Goal: Task Accomplishment & Management: Manage account settings

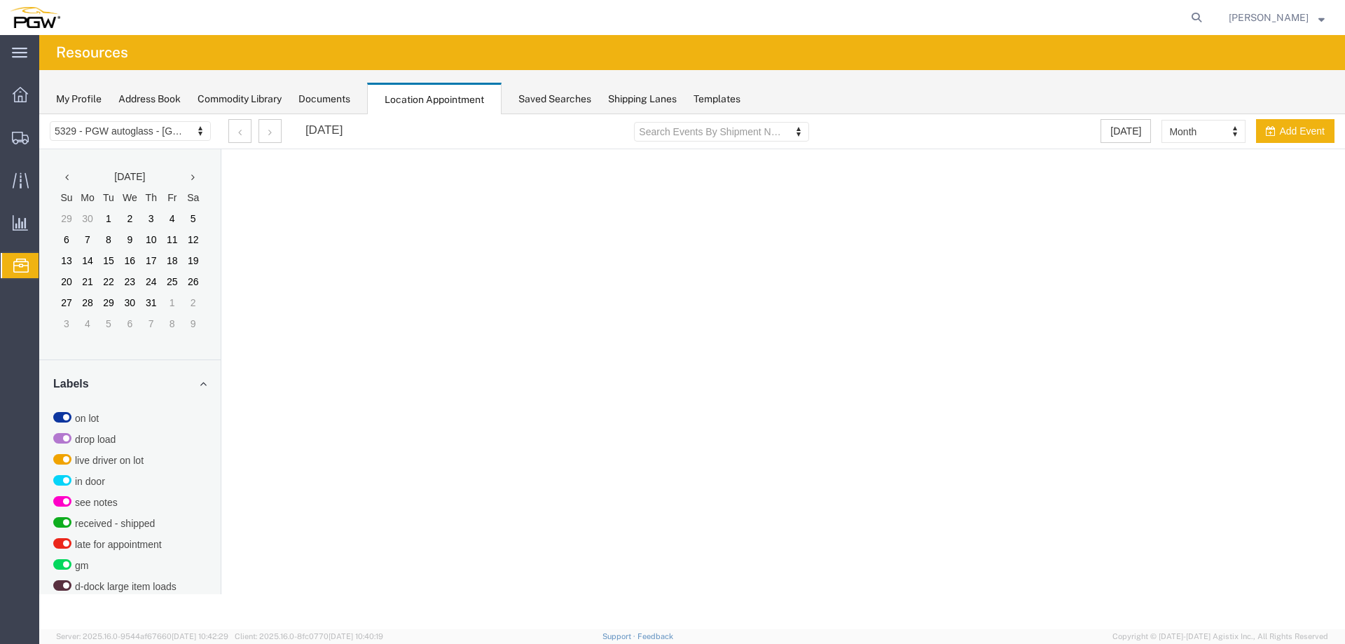
select select "28253"
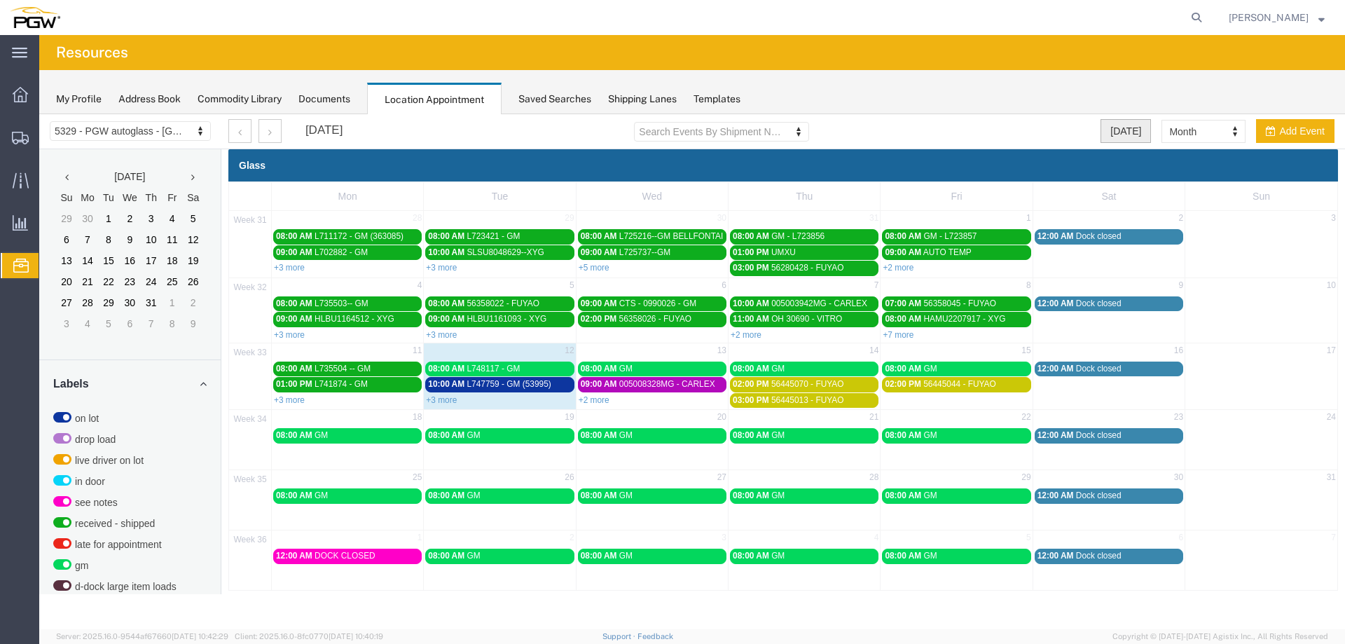
click at [1129, 128] on button "[DATE]" at bounding box center [1126, 131] width 50 height 24
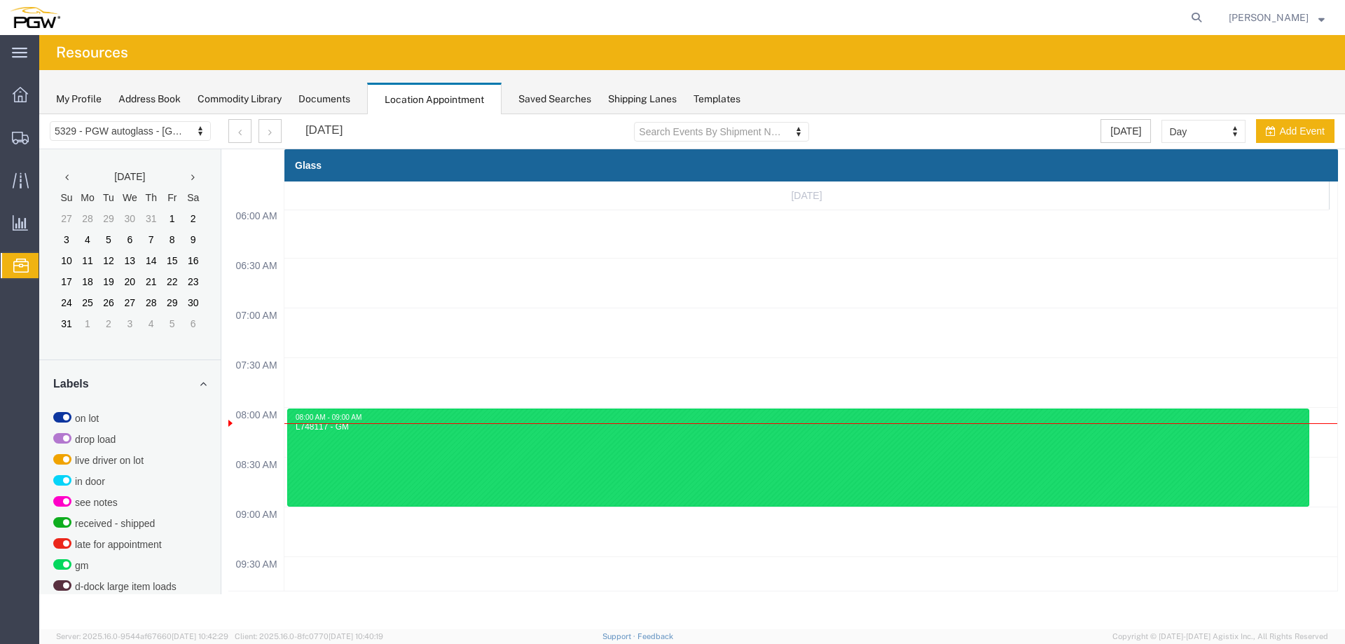
scroll to position [598, 0]
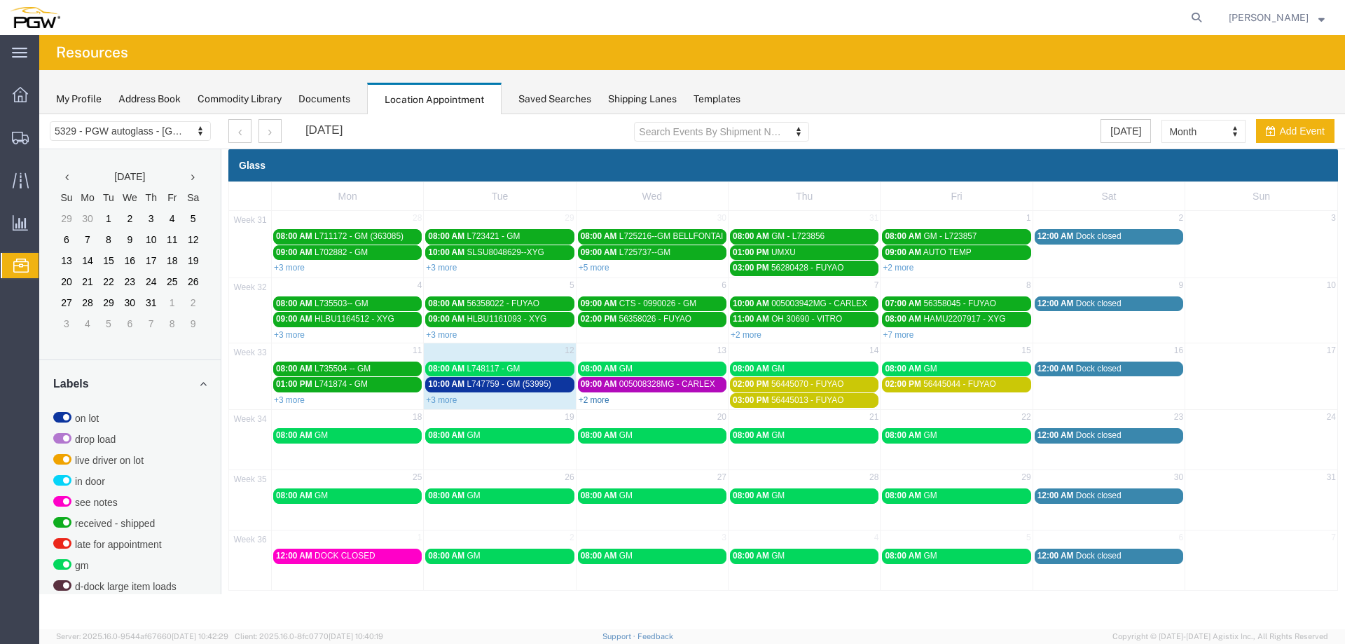
click at [602, 401] on link "+2 more" at bounding box center [594, 400] width 31 height 10
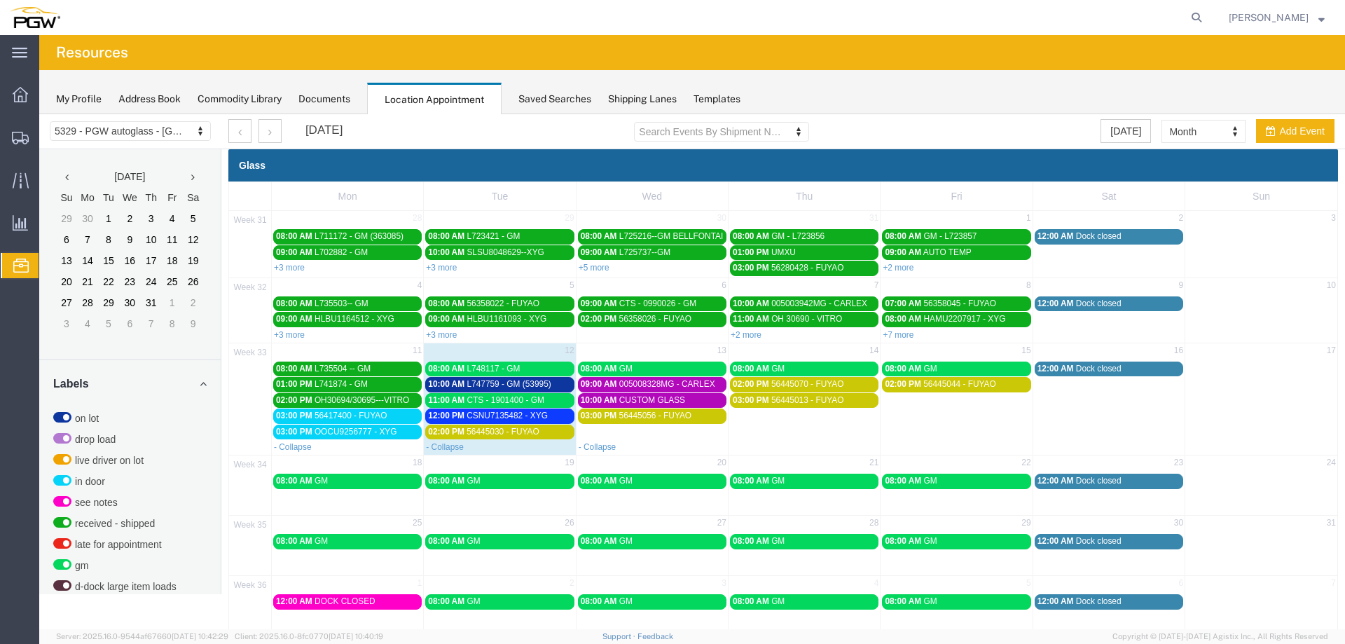
click at [393, 431] on span "OOCU9256777 - XYG" at bounding box center [356, 432] width 83 height 10
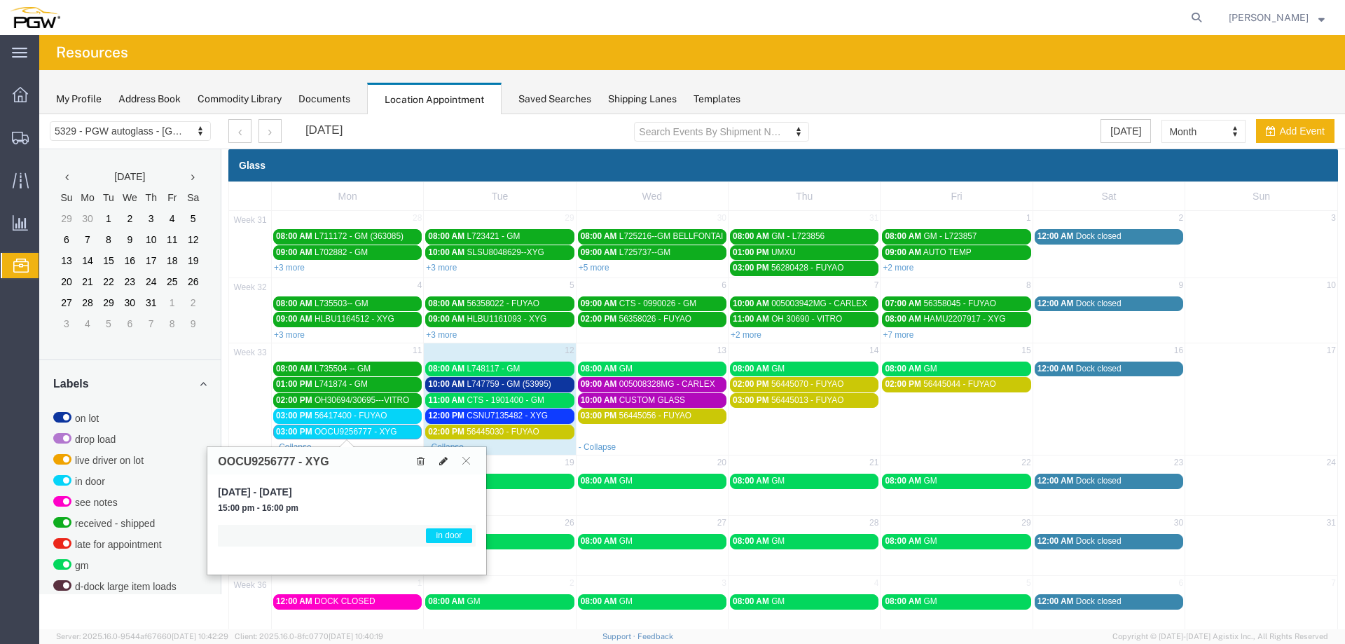
click at [443, 462] on icon at bounding box center [443, 461] width 8 height 10
select select "1"
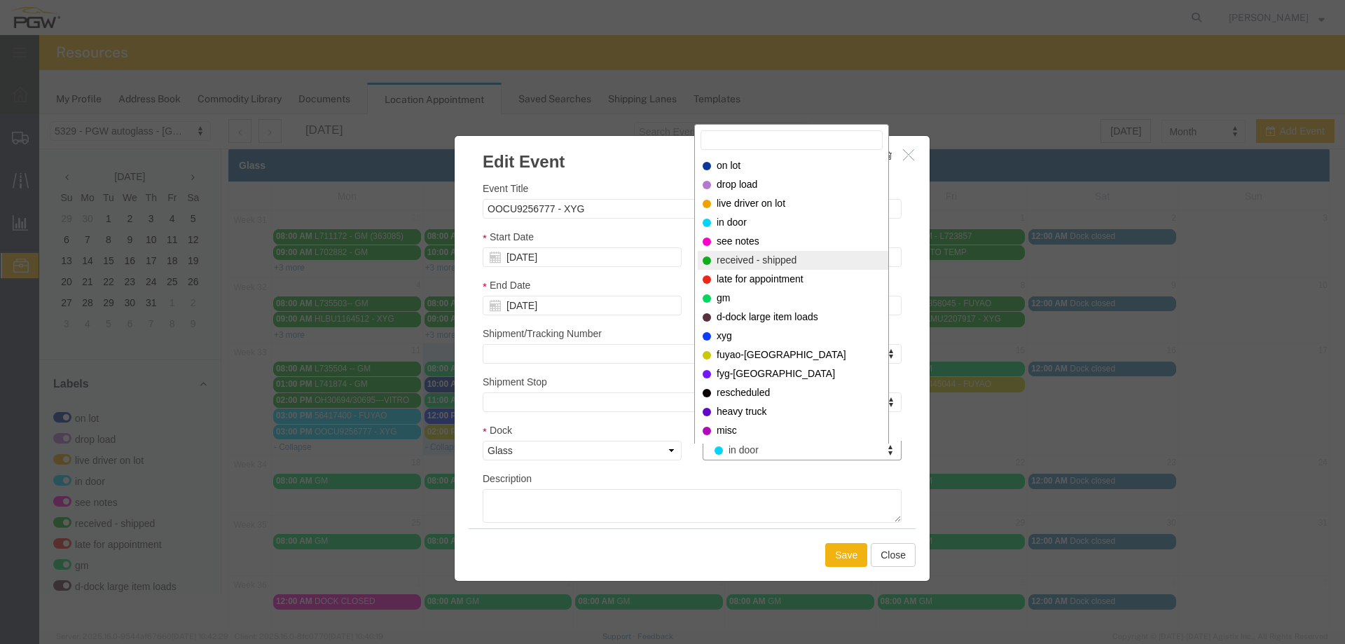
select select "200"
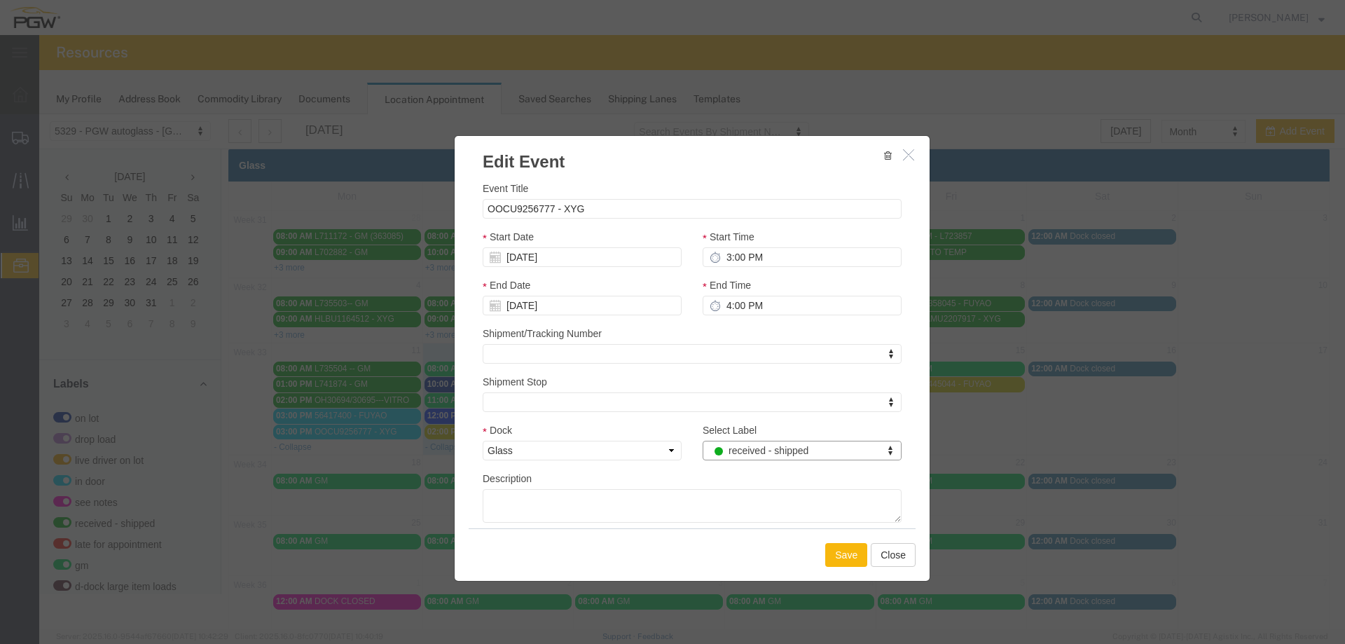
click at [848, 549] on button "Save" at bounding box center [846, 555] width 42 height 24
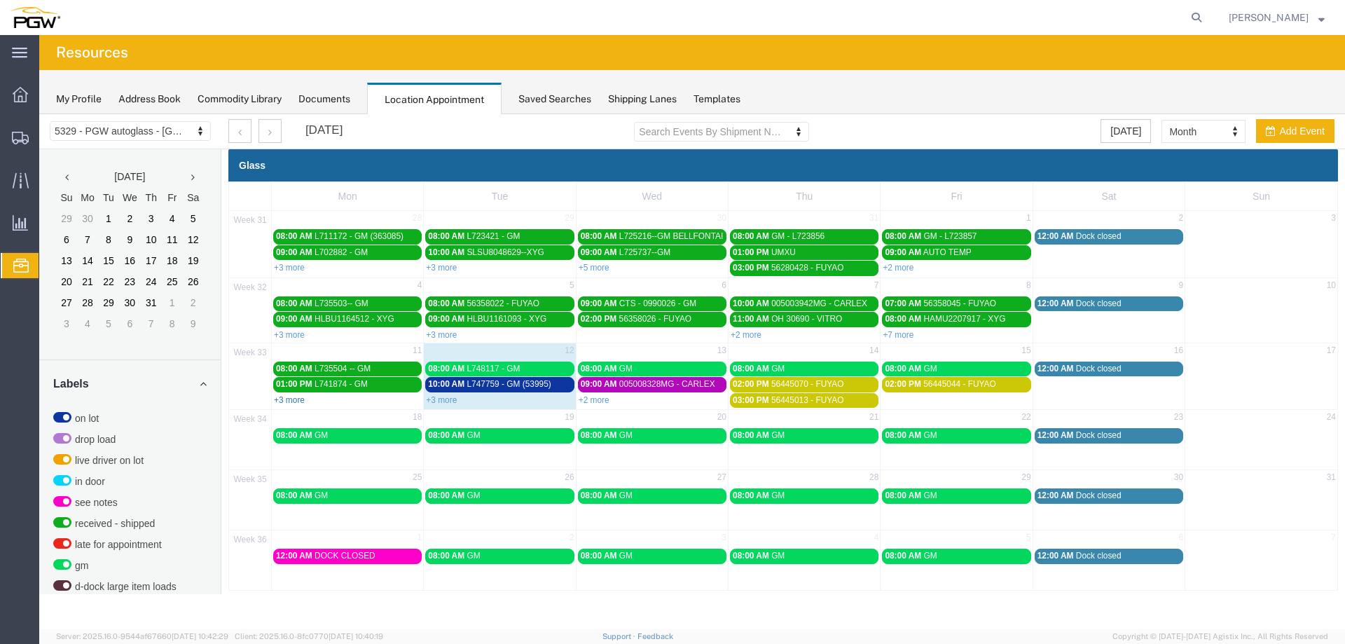
click at [300, 400] on link "+3 more" at bounding box center [289, 400] width 31 height 10
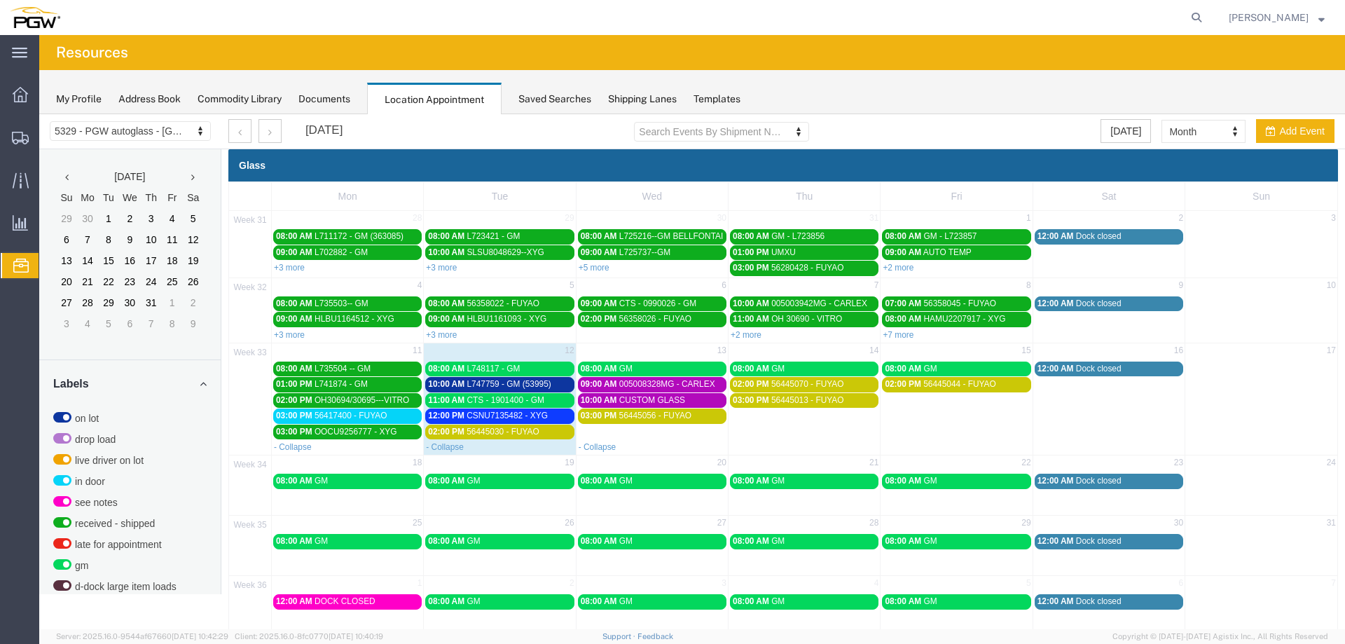
click at [319, 415] on span "56417400 - FUYAO" at bounding box center [351, 416] width 73 height 10
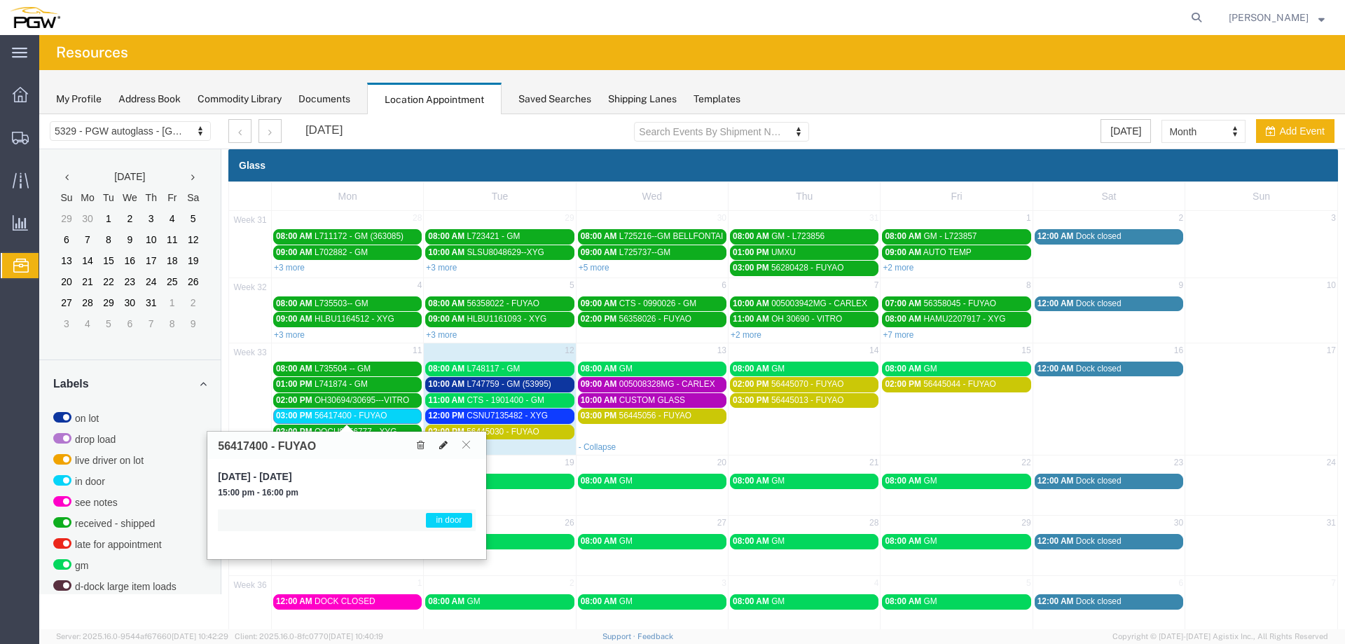
click at [443, 448] on icon at bounding box center [443, 445] width 8 height 10
select select "1"
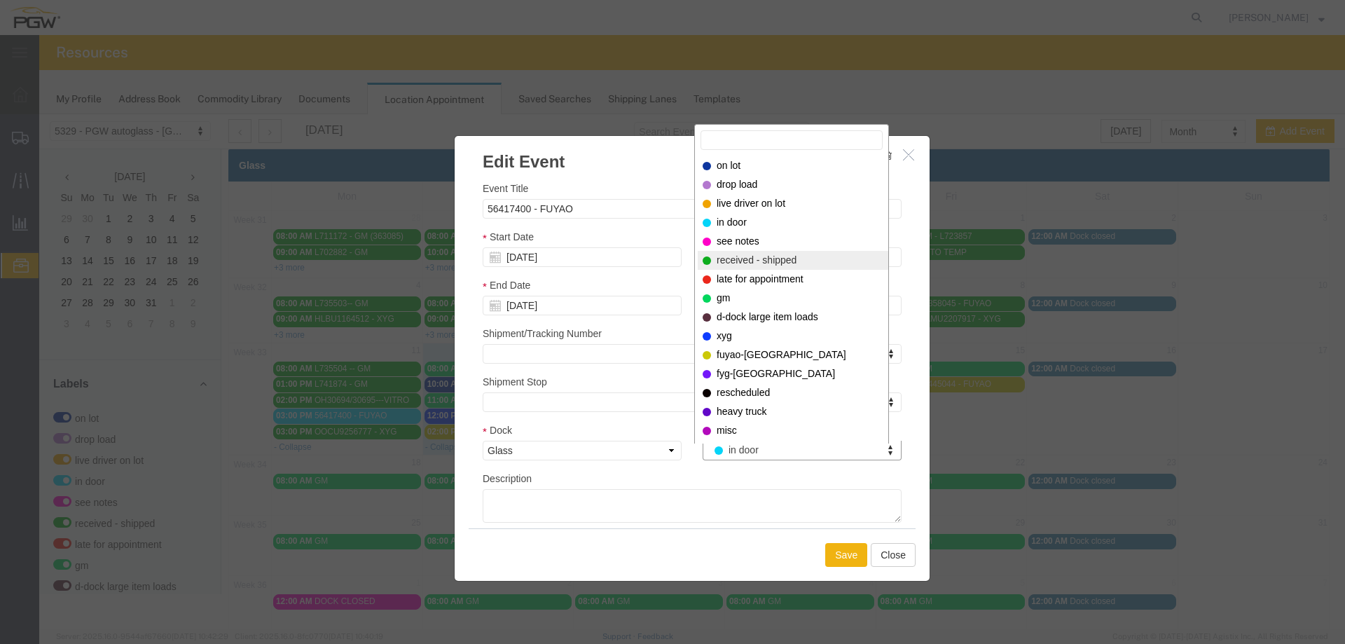
select select "200"
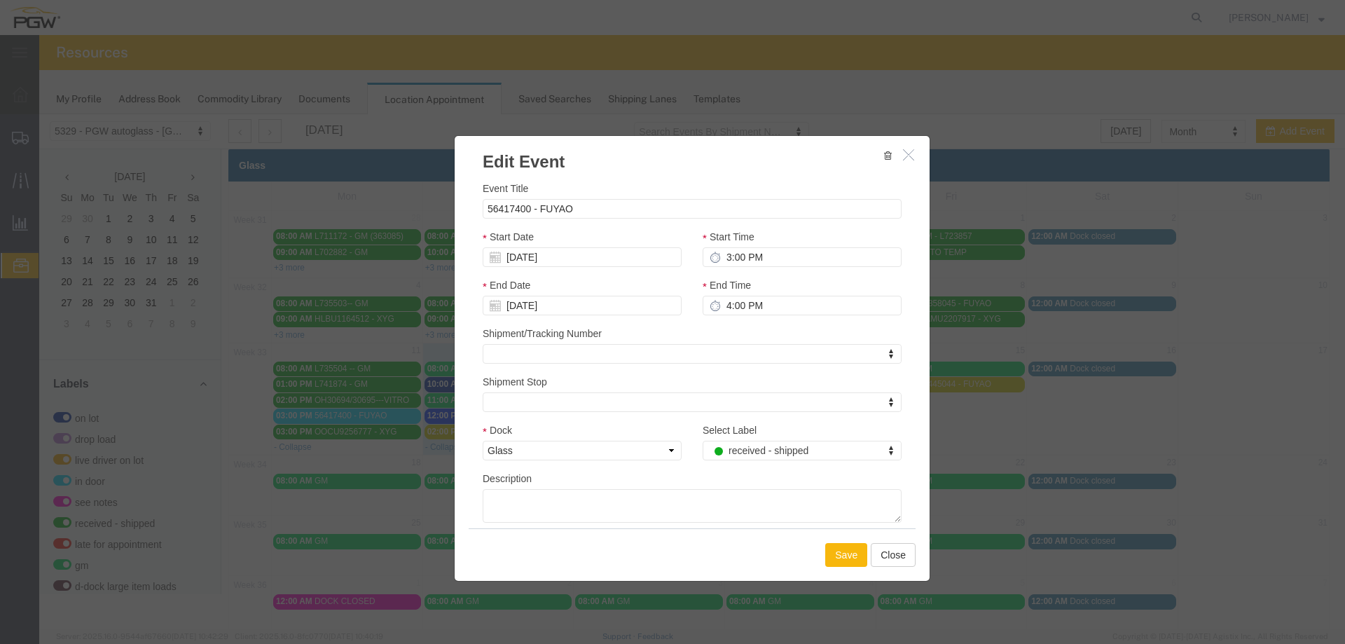
click at [834, 553] on button "Save" at bounding box center [846, 555] width 42 height 24
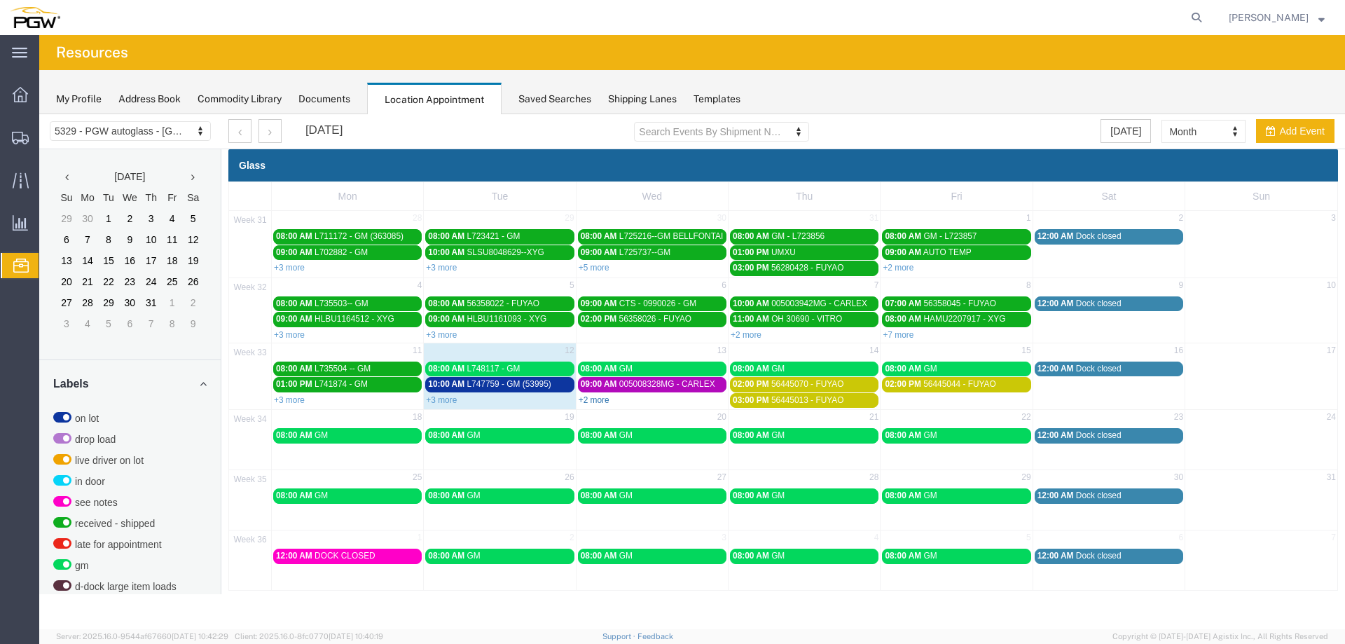
click at [599, 402] on link "+2 more" at bounding box center [594, 400] width 31 height 10
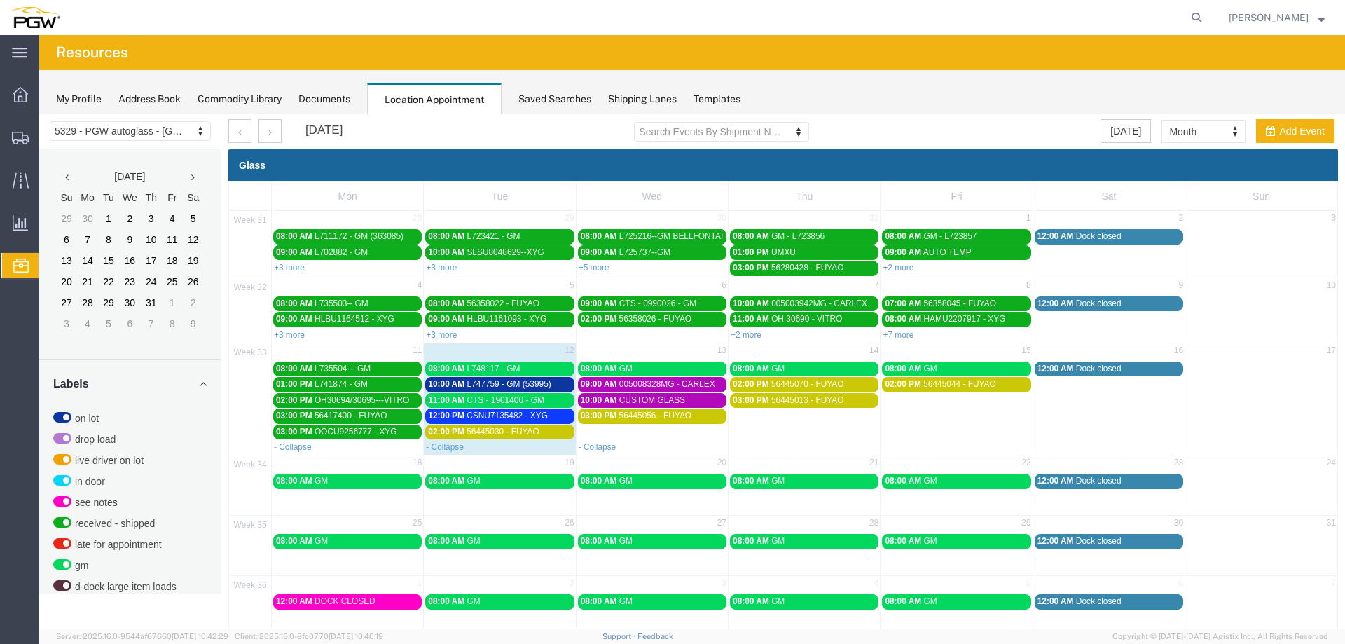
click at [538, 365] on div "08:00 AM L748117 - GM" at bounding box center [499, 369] width 143 height 11
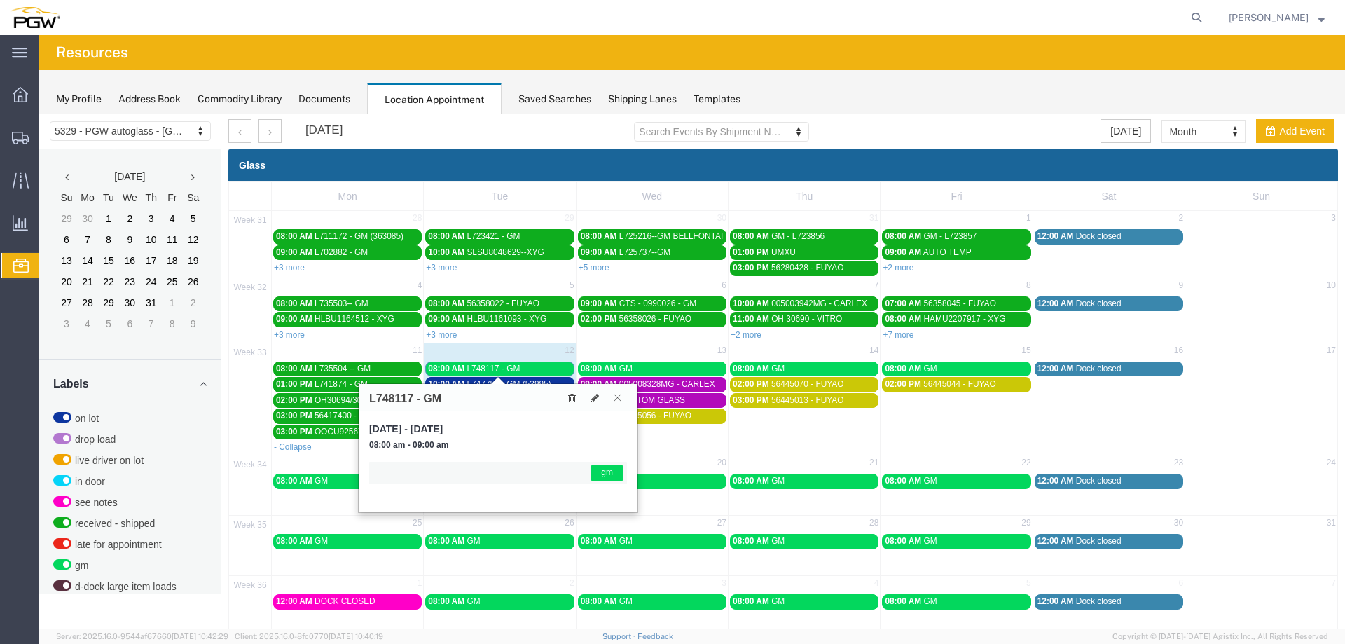
click at [538, 365] on div "08:00 AM L748117 - GM" at bounding box center [499, 369] width 143 height 11
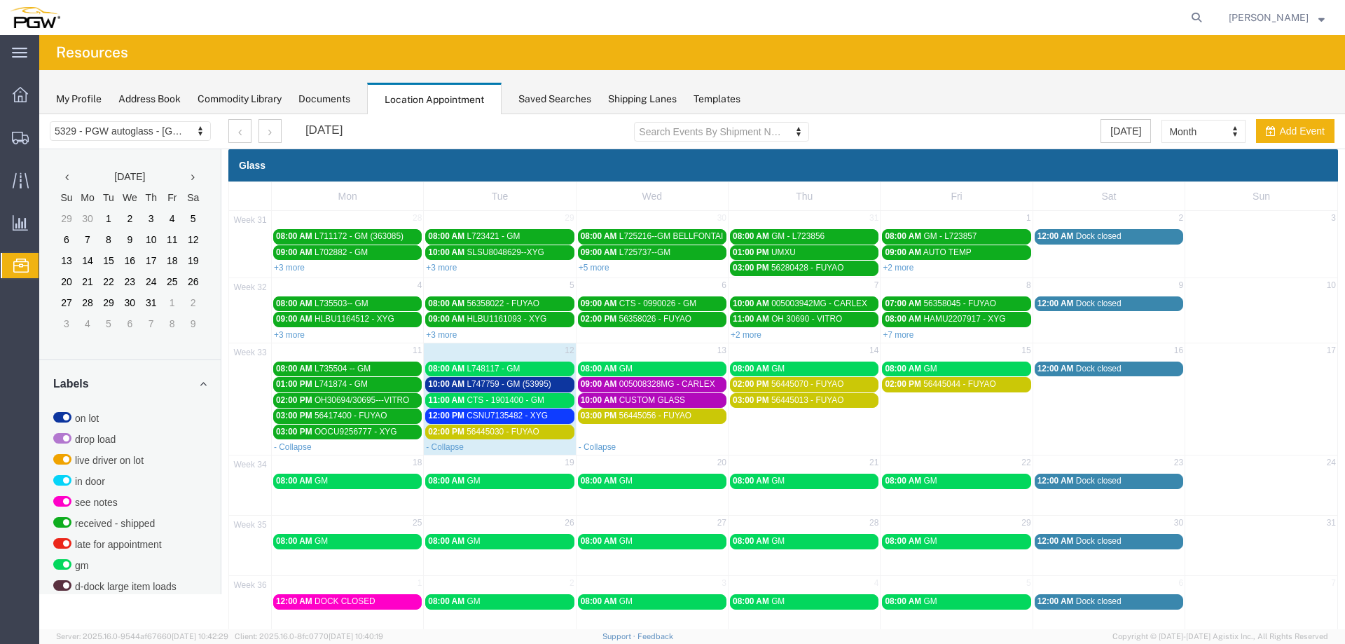
click at [155, 31] on div at bounding box center [639, 17] width 1139 height 35
click at [484, 446] on div "- Collapse" at bounding box center [499, 446] width 151 height 14
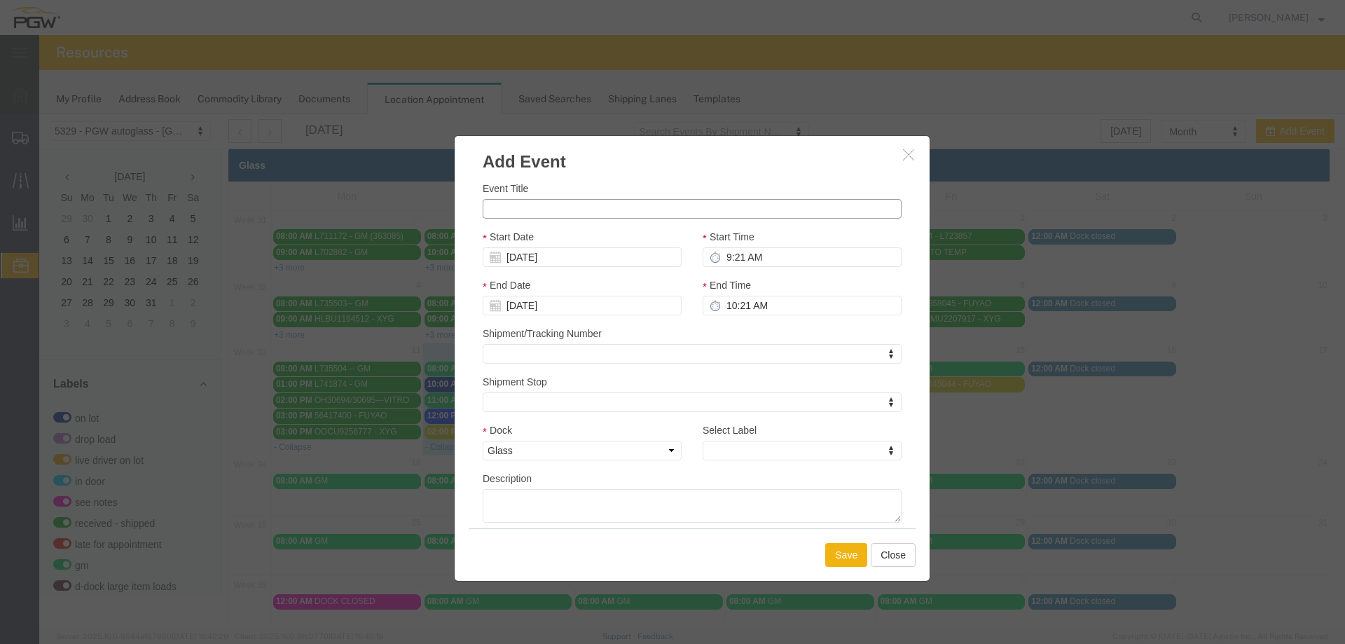
click at [546, 207] on input "Event Title" at bounding box center [692, 209] width 419 height 20
type input "L748607 - GM"
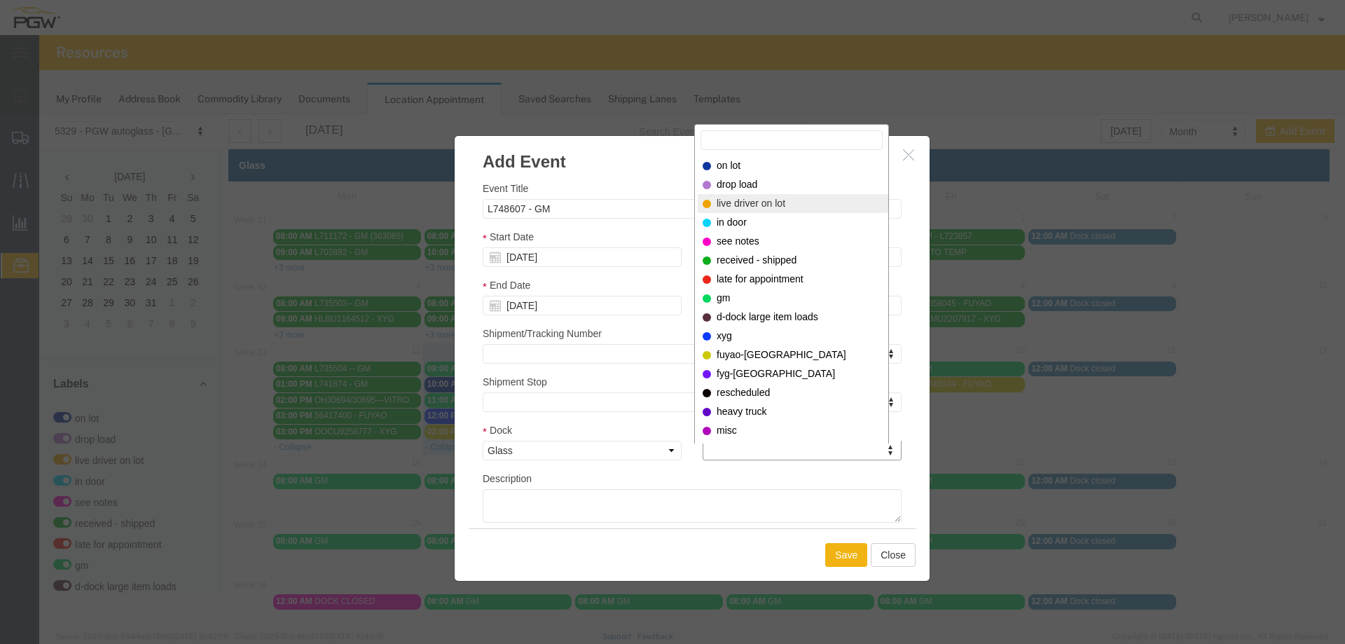
select select "521"
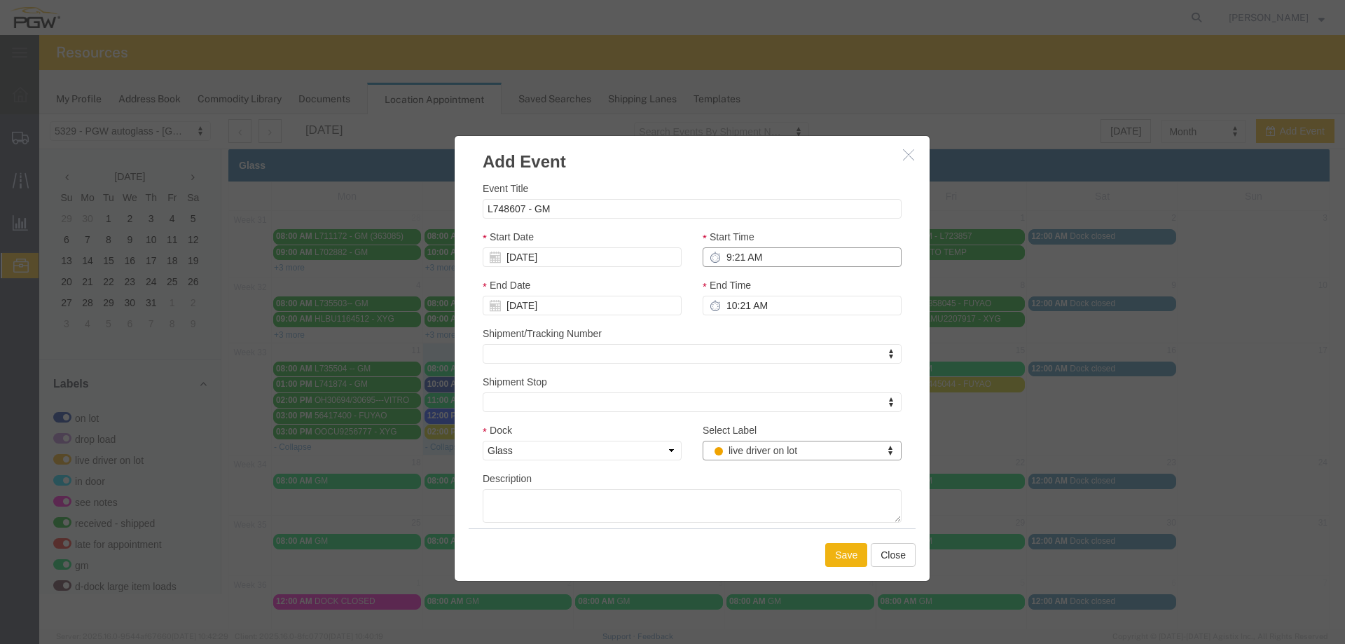
click at [719, 257] on input "9:21 AM" at bounding box center [802, 257] width 199 height 20
type input "4:00 PM"
click at [831, 557] on button "Save" at bounding box center [846, 555] width 42 height 24
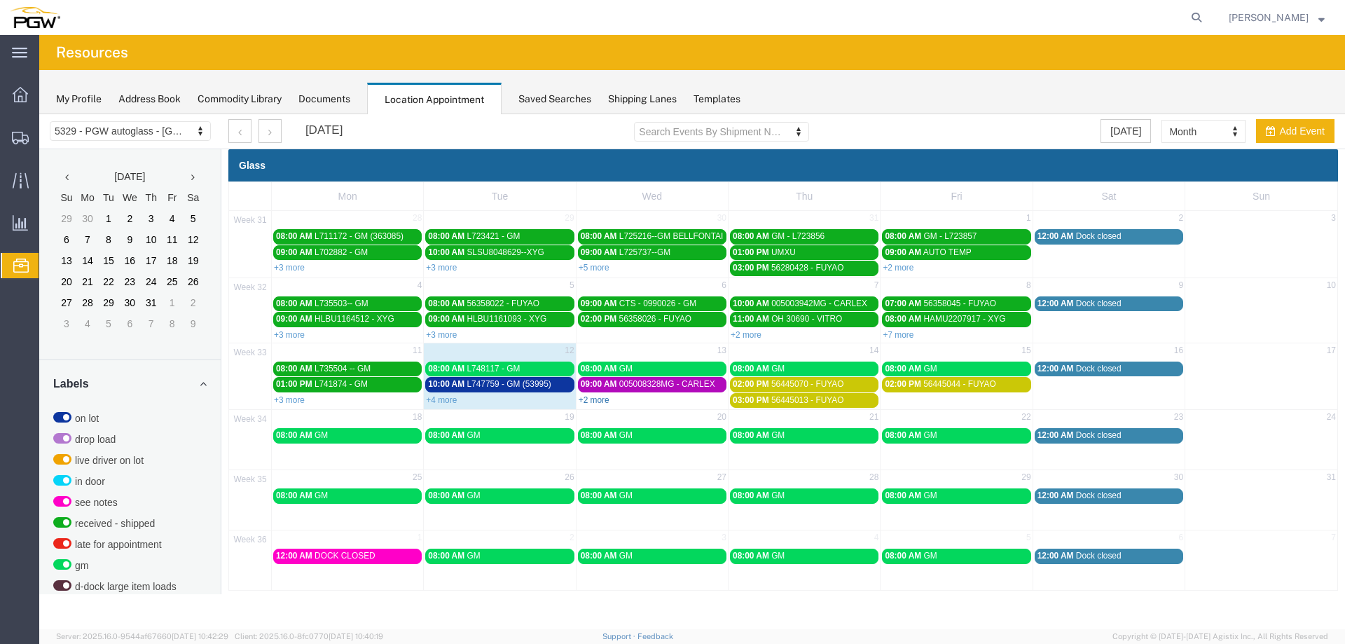
click at [593, 400] on link "+2 more" at bounding box center [594, 400] width 31 height 10
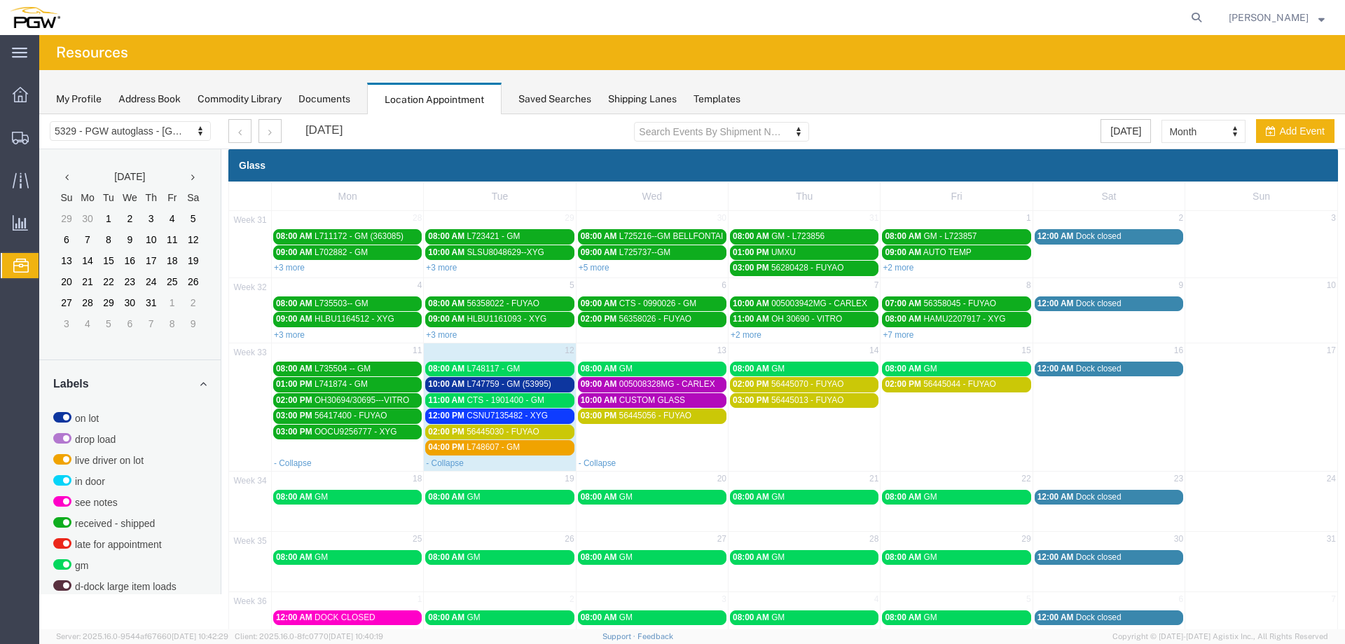
click at [509, 404] on span "CTS - 1901400 - GM" at bounding box center [505, 400] width 77 height 10
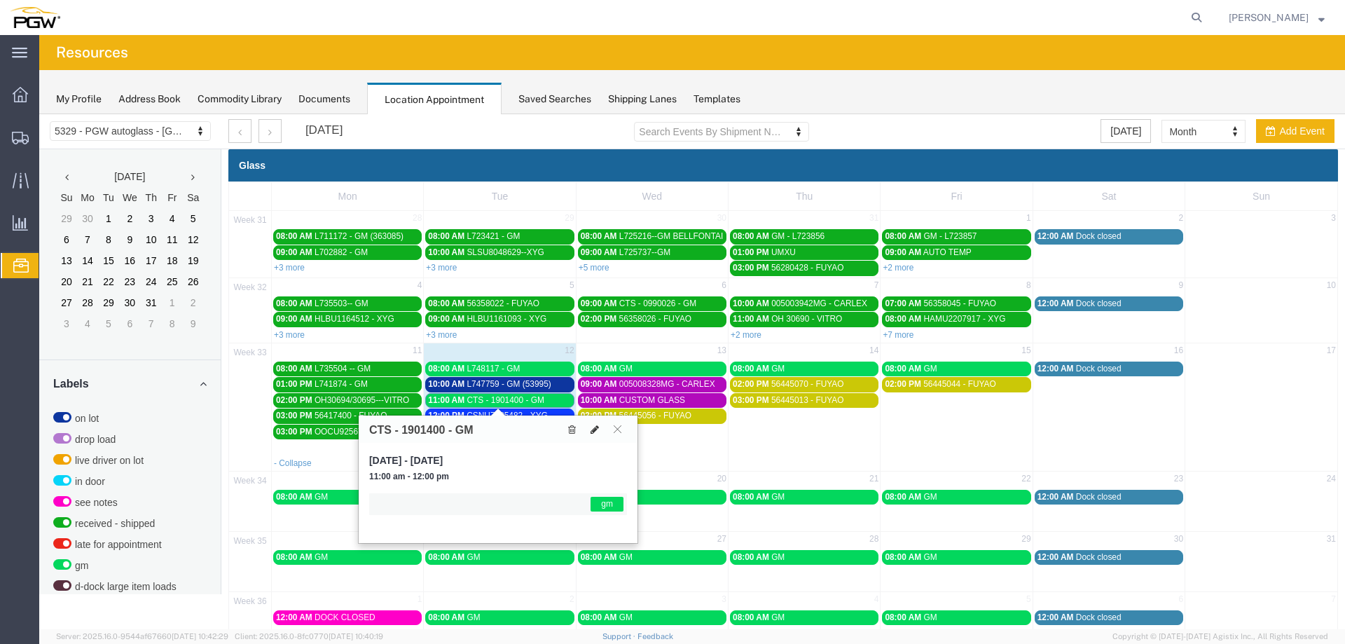
drag, startPoint x: 587, startPoint y: 430, endPoint x: 589, endPoint y: 439, distance: 8.5
click at [588, 430] on button at bounding box center [595, 429] width 20 height 15
select select "1"
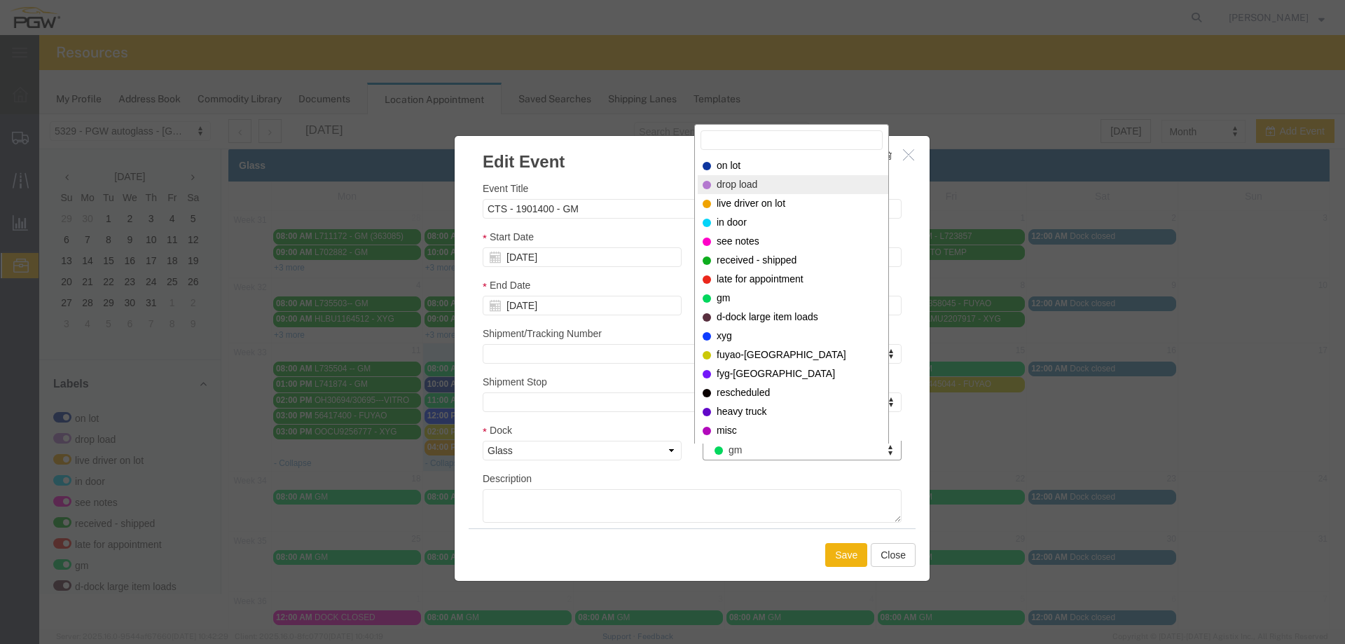
select select "300"
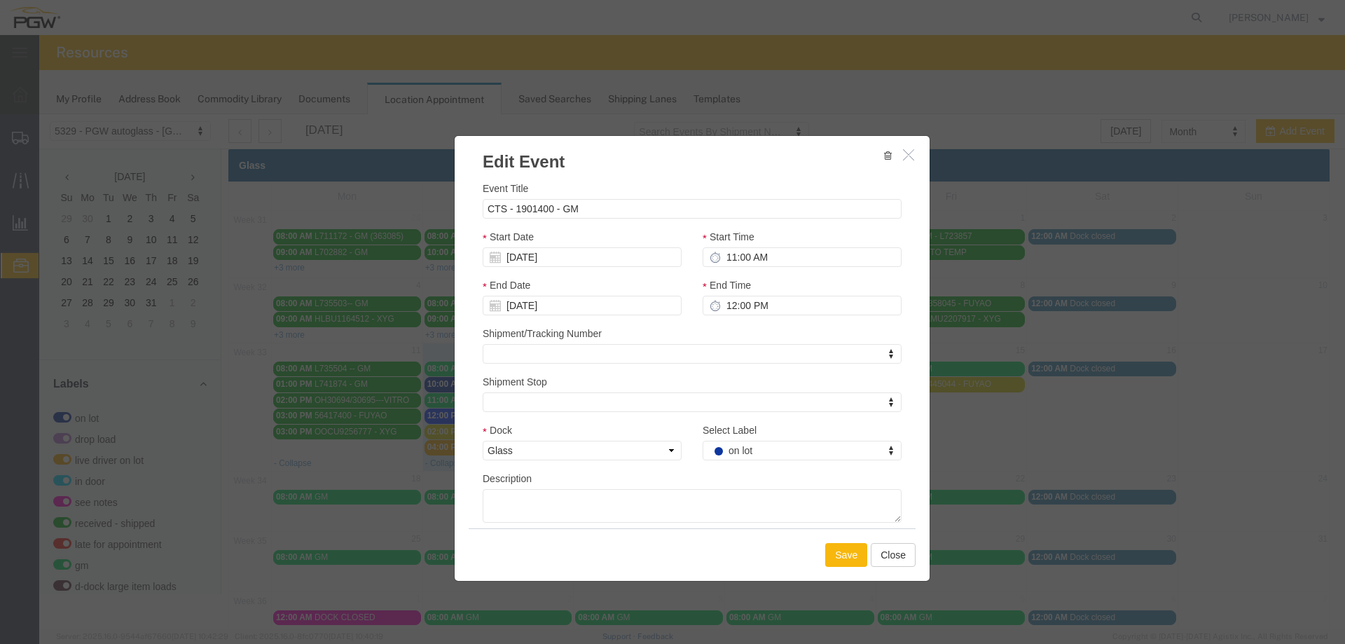
click at [846, 547] on button "Save" at bounding box center [846, 555] width 42 height 24
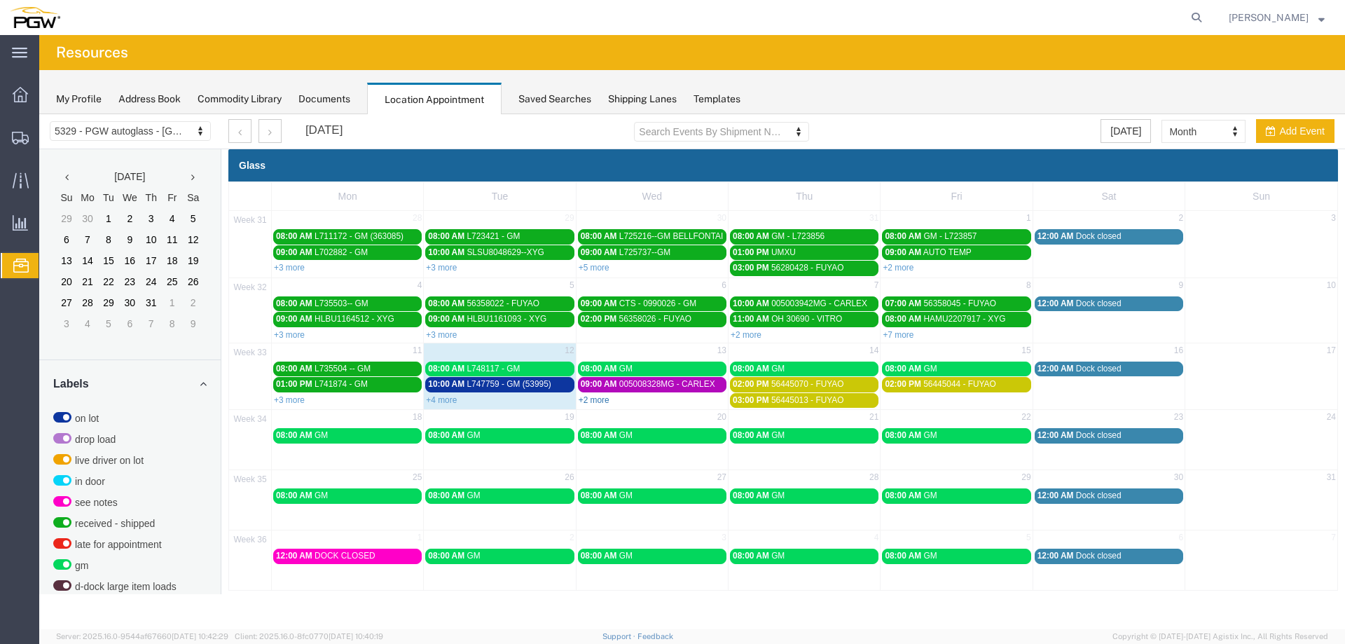
click at [593, 403] on link "+2 more" at bounding box center [594, 400] width 31 height 10
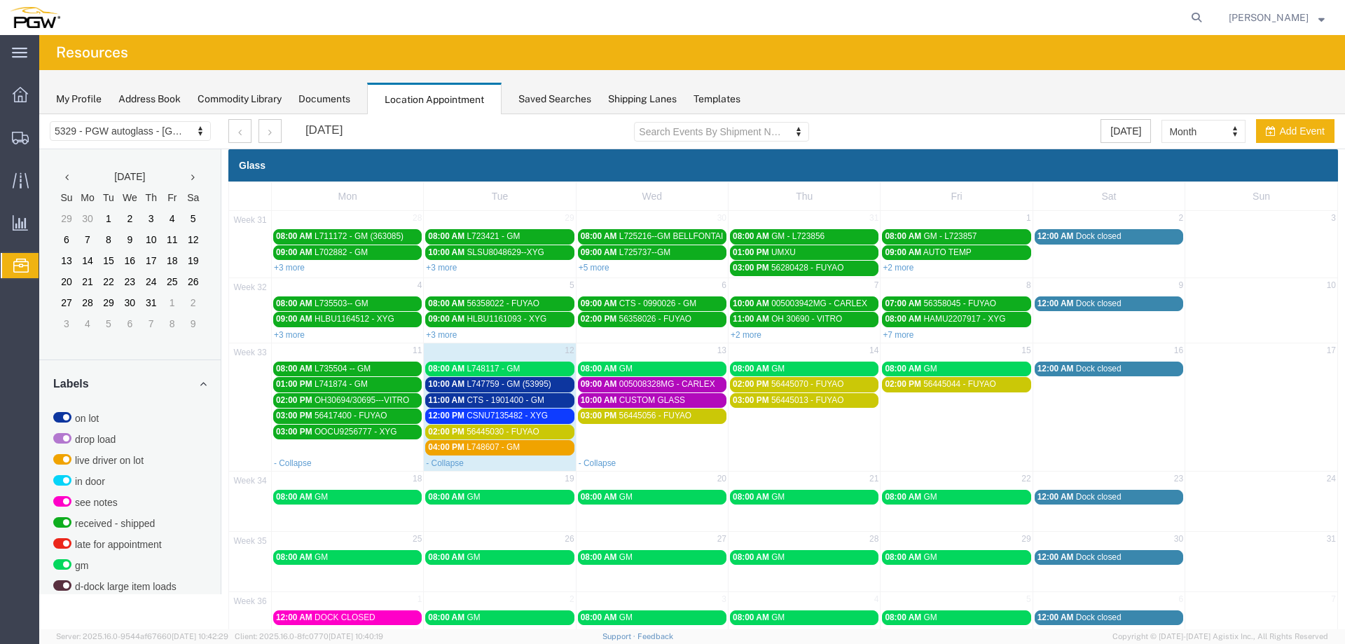
click at [523, 385] on span "L747759 - GM (53995)" at bounding box center [509, 384] width 84 height 10
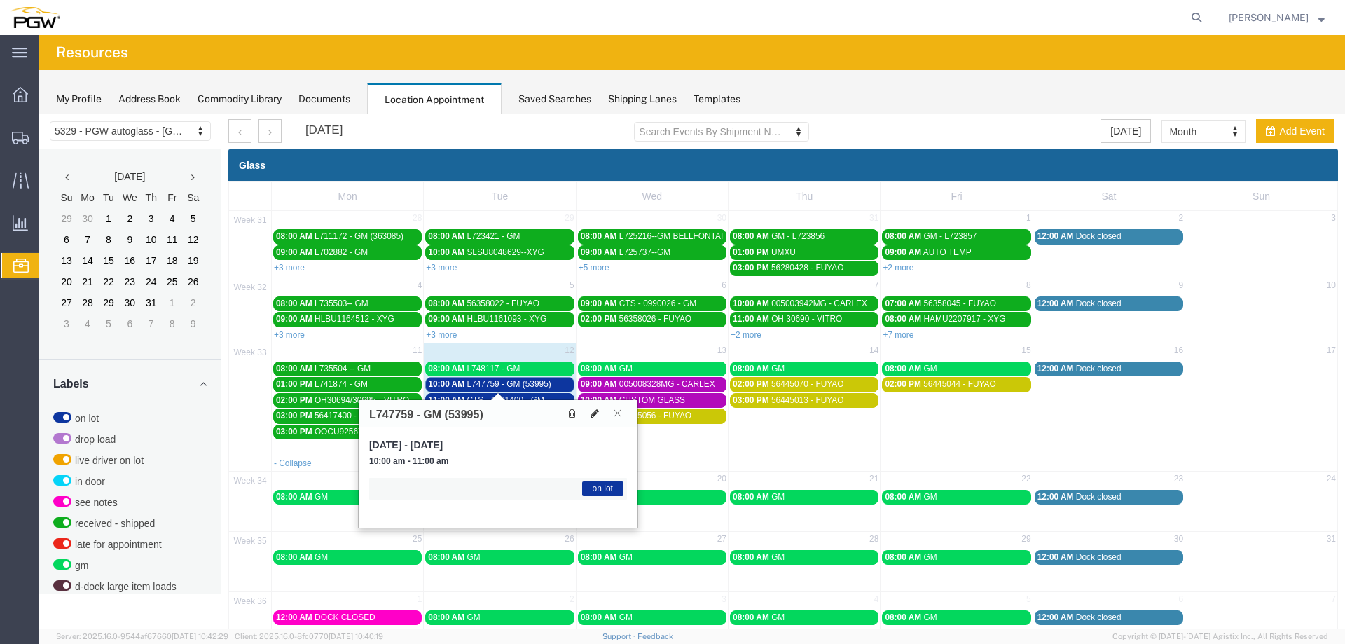
click at [597, 415] on icon at bounding box center [595, 413] width 8 height 10
select select "1"
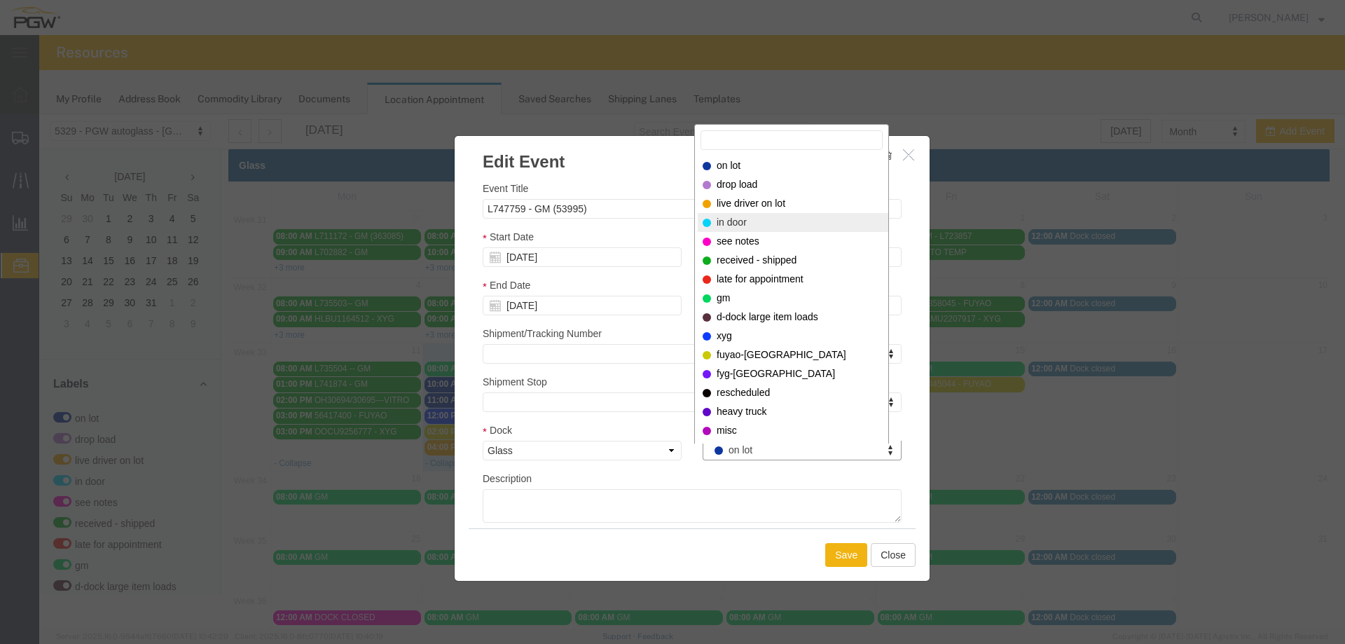
select select "220"
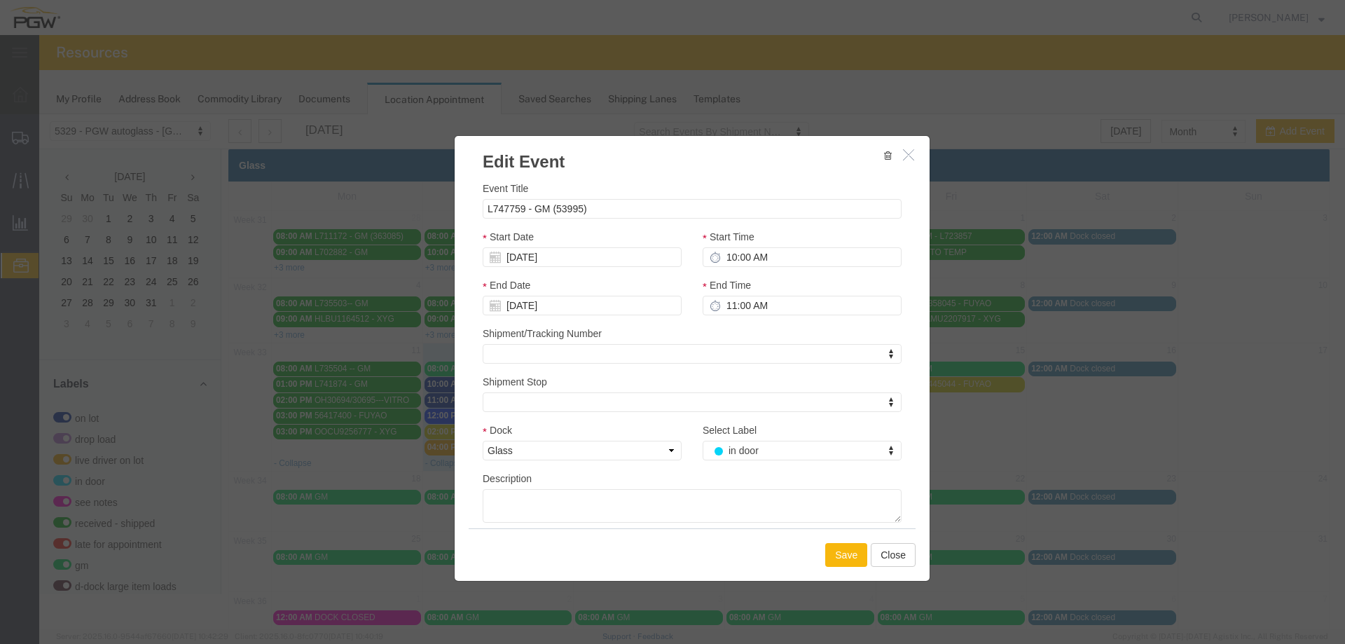
click at [837, 547] on button "Save" at bounding box center [846, 555] width 42 height 24
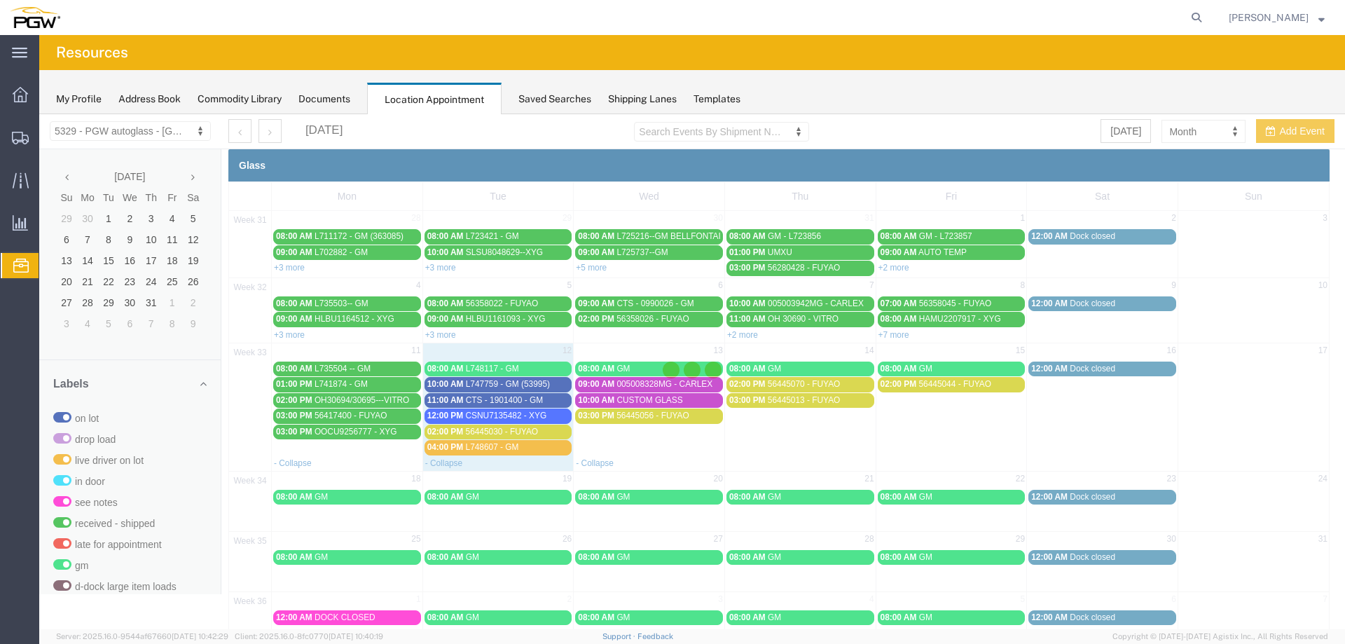
click at [523, 373] on div at bounding box center [692, 371] width 1306 height 515
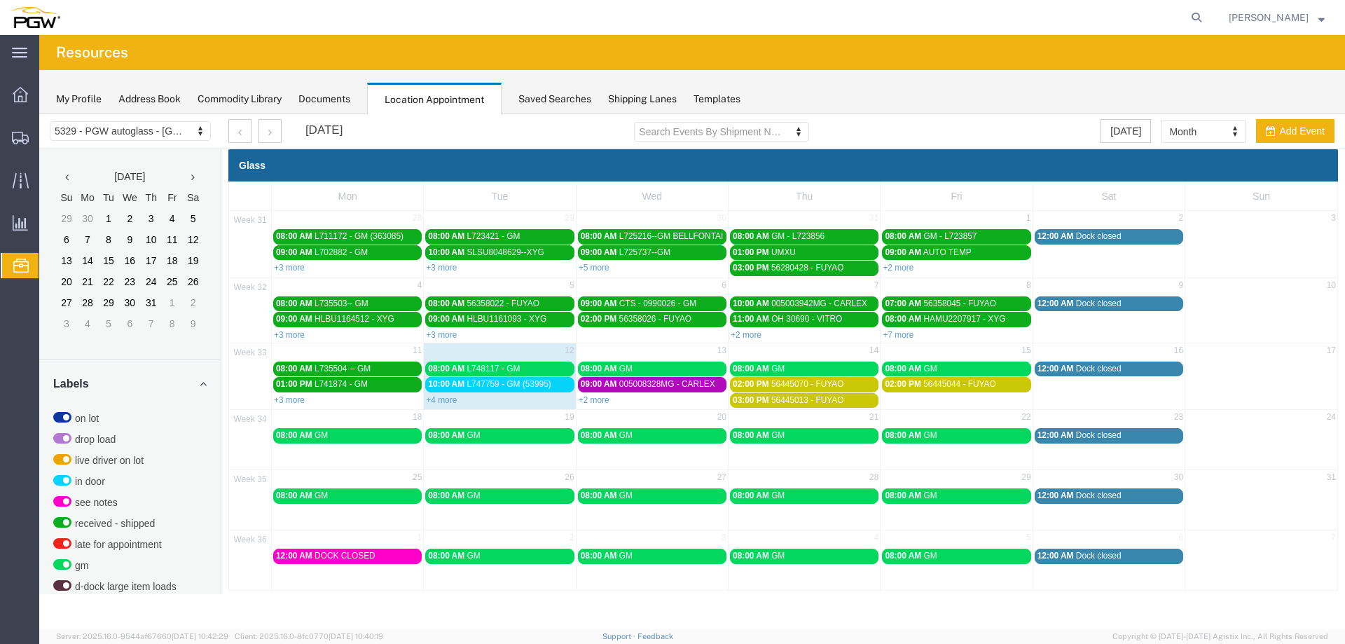
click at [521, 374] on div "08:00 AM L748117 - GM" at bounding box center [499, 369] width 143 height 11
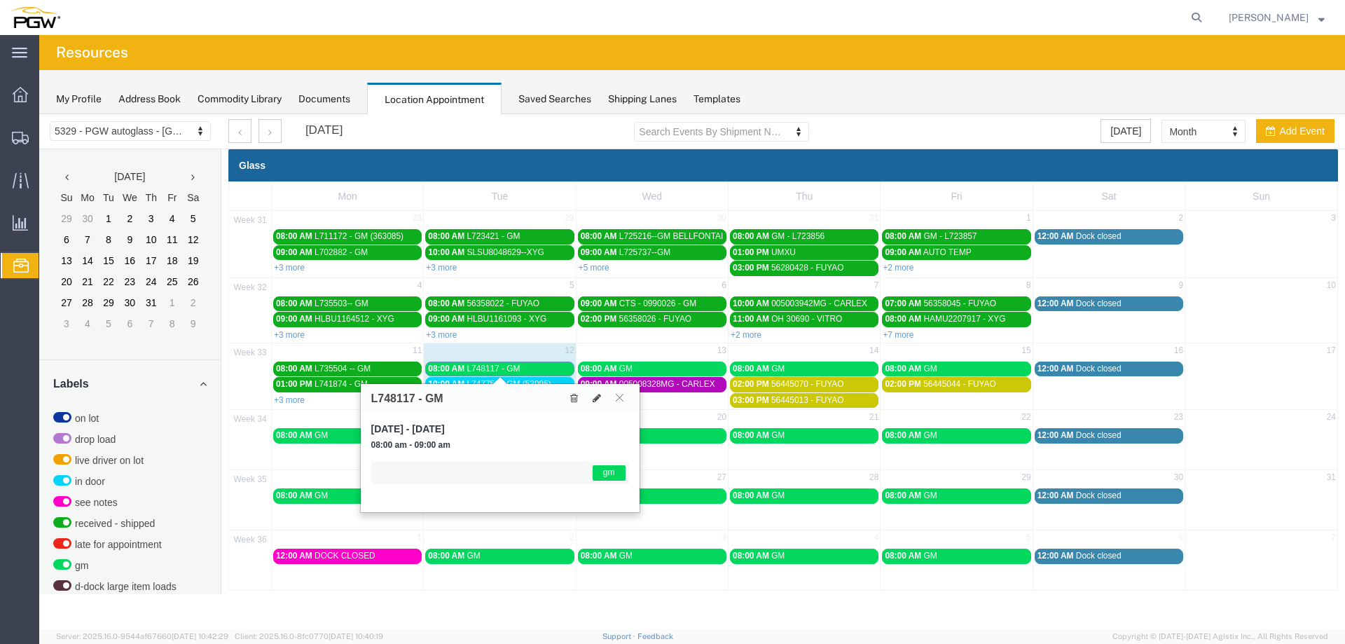
click at [390, 394] on h3 "L748117 - GM" at bounding box center [407, 398] width 72 height 13
copy h3 "L748117"
click at [512, 370] on span "L748117 - GM" at bounding box center [493, 369] width 53 height 10
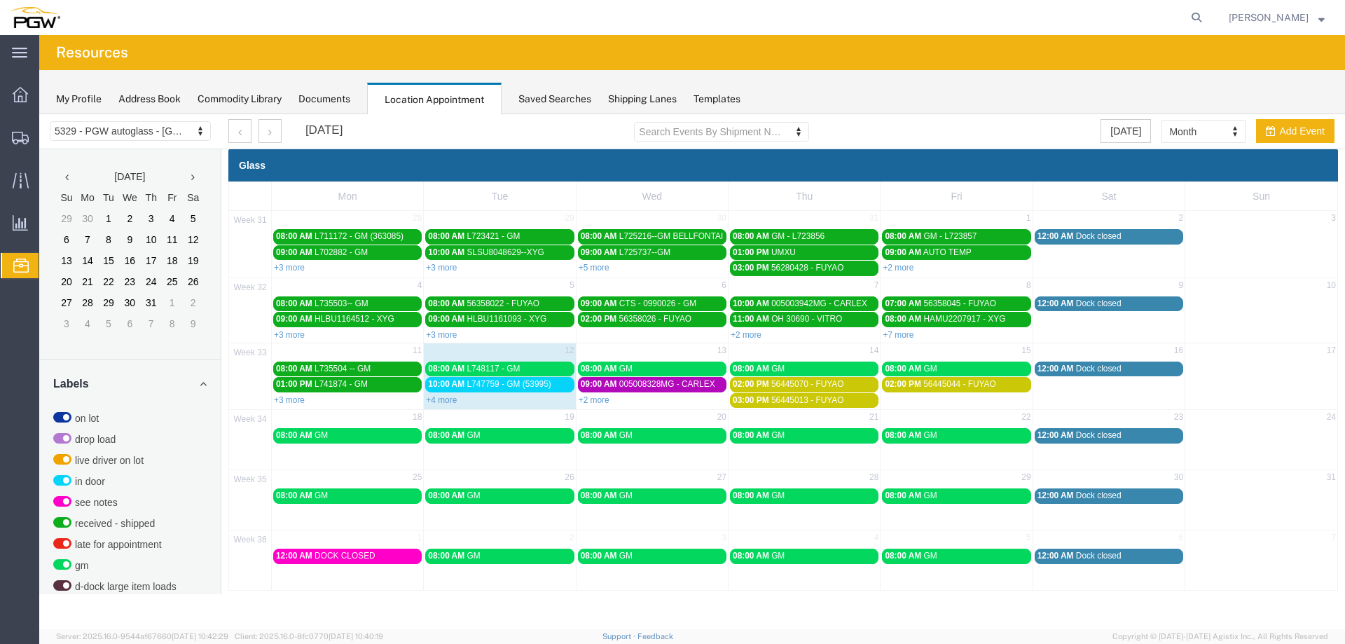
click at [1195, 22] on form at bounding box center [1197, 17] width 22 height 35
click at [1199, 19] on icon at bounding box center [1197, 18] width 20 height 20
click at [1174, 20] on input "search" at bounding box center [974, 18] width 426 height 34
paste input "666842"
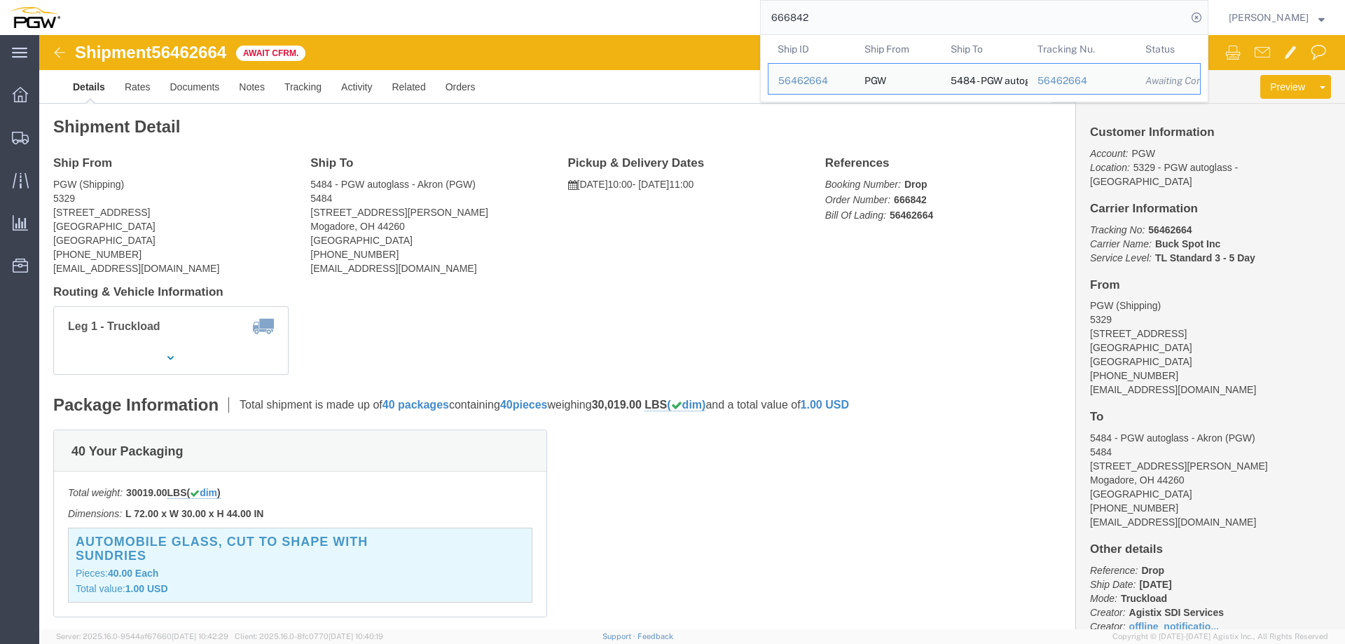
click at [874, 23] on input "666842" at bounding box center [974, 18] width 426 height 34
paste input "560"
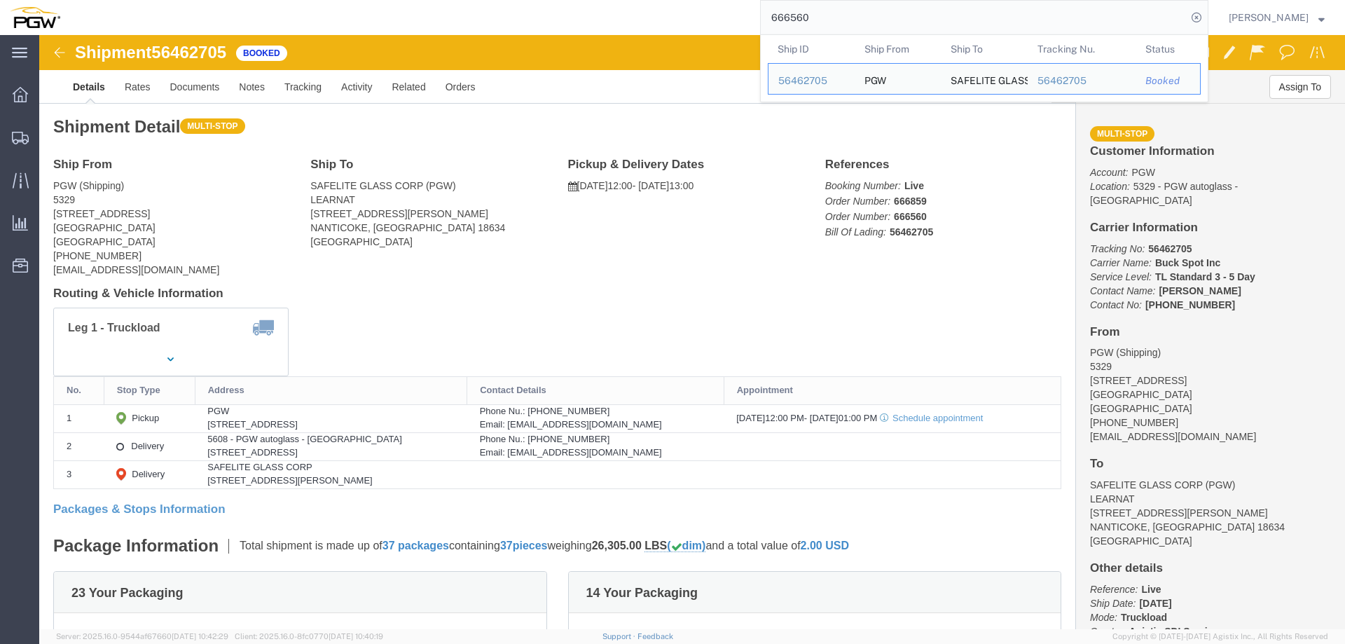
click at [919, 13] on input "666560" at bounding box center [974, 18] width 426 height 34
paste input "674"
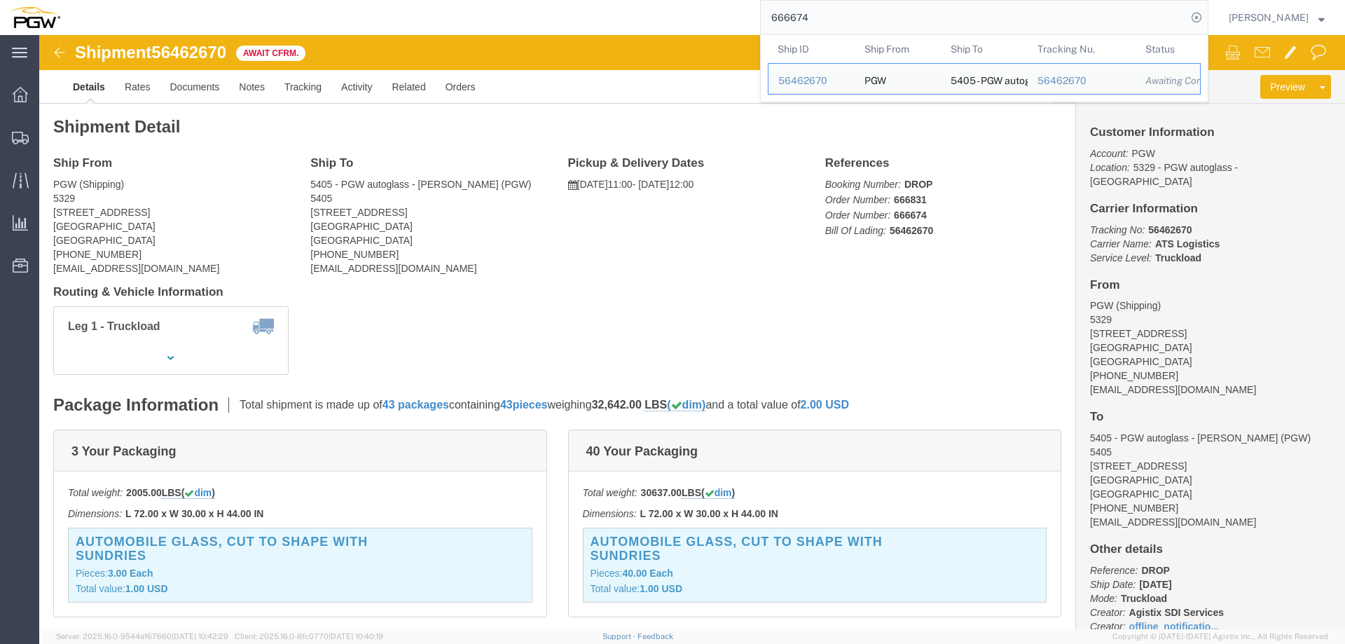
click at [871, 11] on input "666674" at bounding box center [974, 18] width 426 height 34
paste input "9"
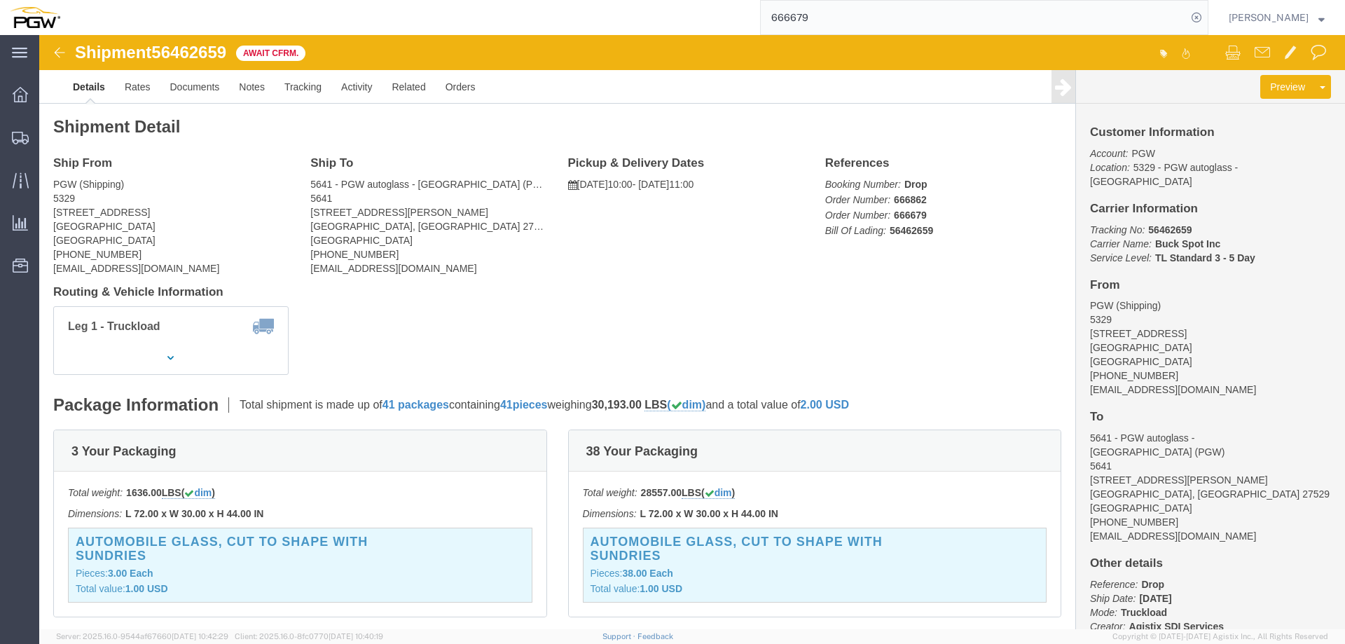
click at [881, 20] on input "666679" at bounding box center [974, 18] width 426 height 34
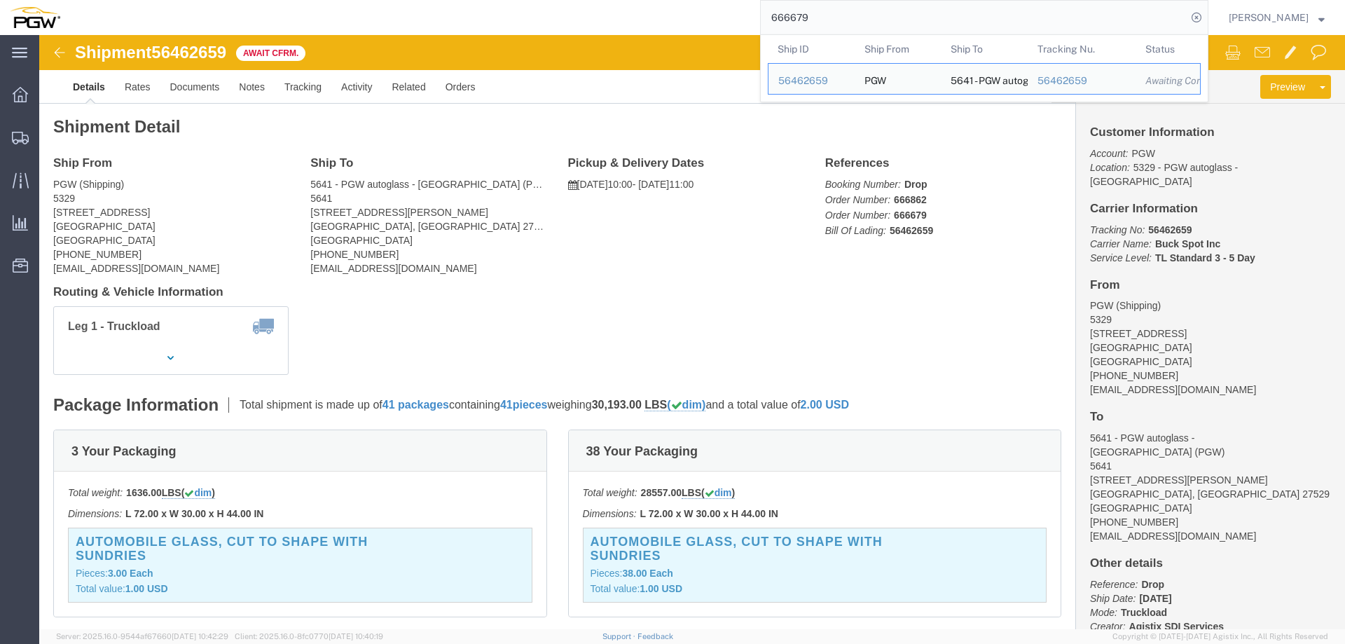
paste input "836"
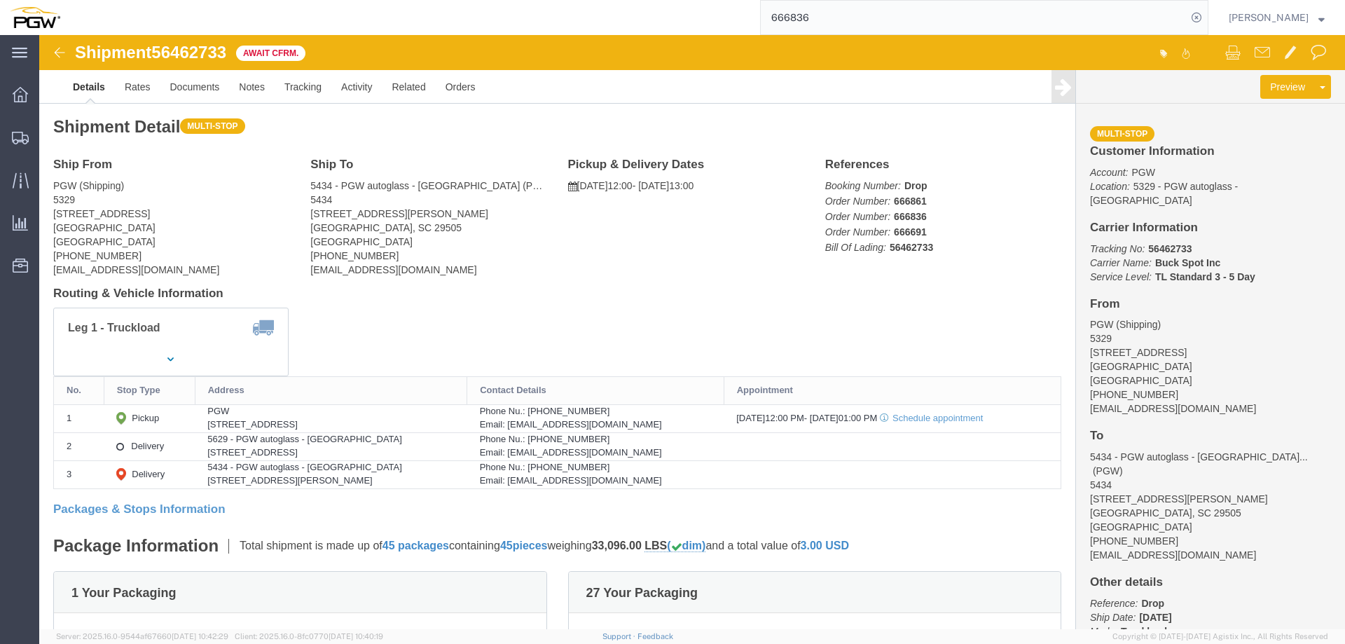
click at [990, 29] on input "666836" at bounding box center [974, 18] width 426 height 34
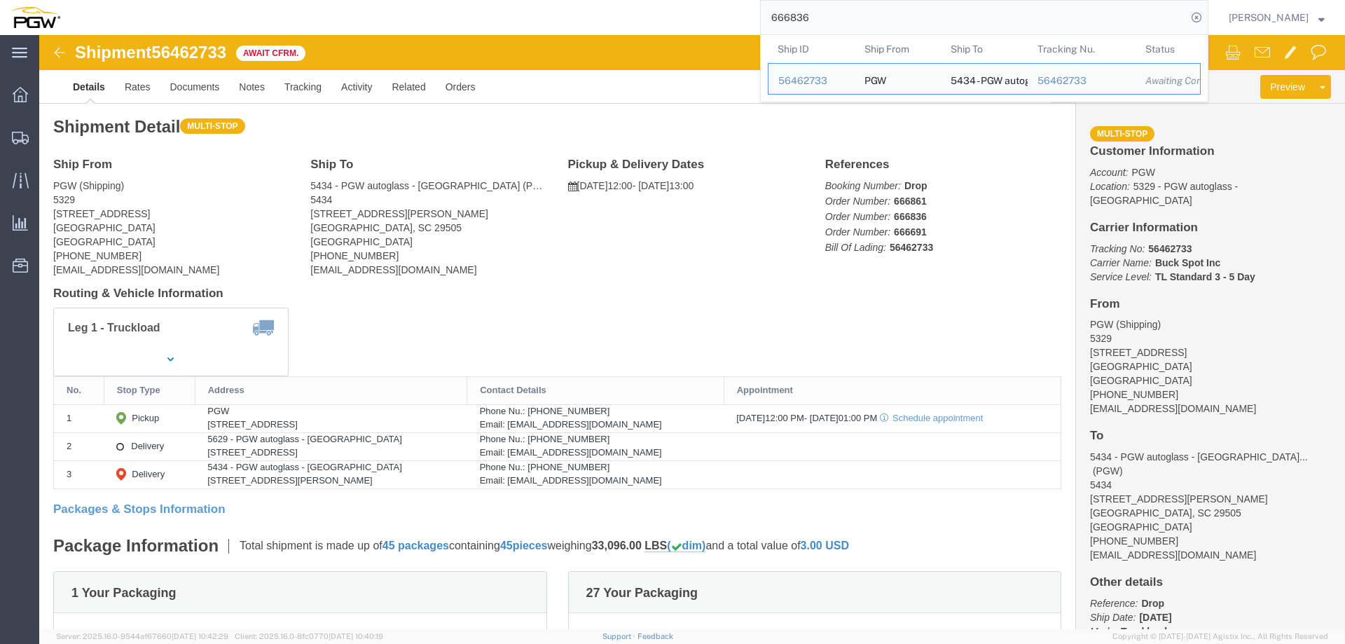
click at [990, 29] on input "666836" at bounding box center [974, 18] width 426 height 34
paste input "674"
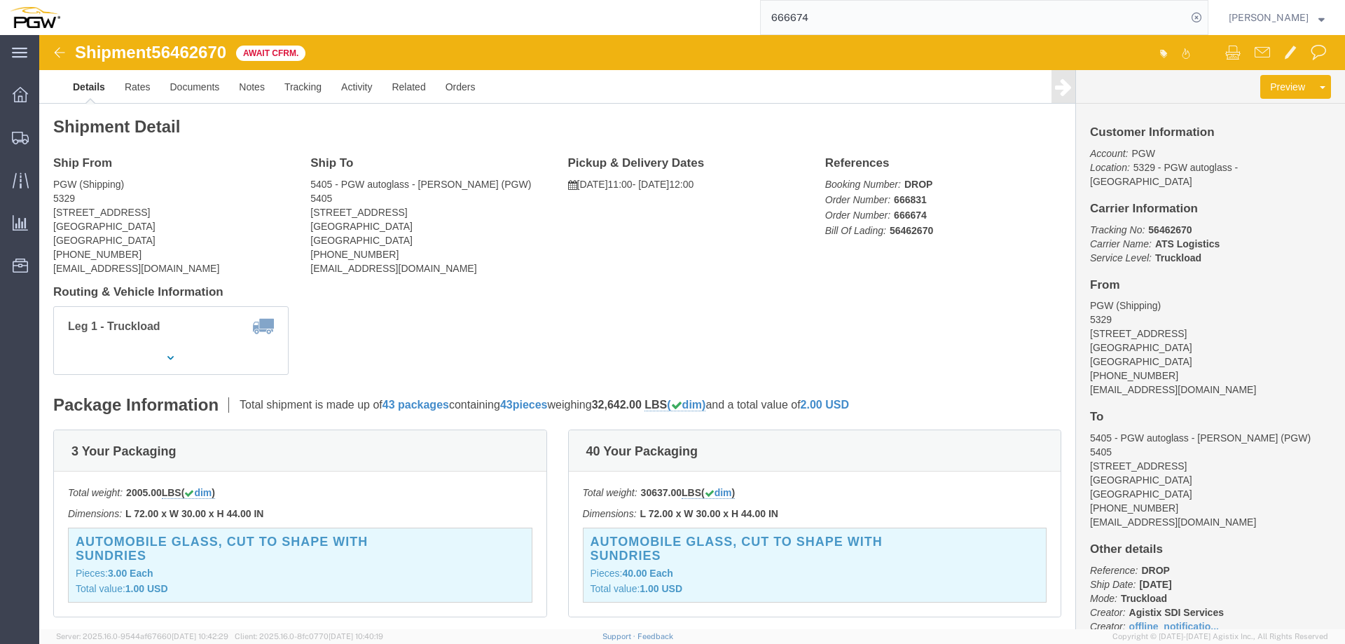
click at [940, 27] on input "666674" at bounding box center [974, 18] width 426 height 34
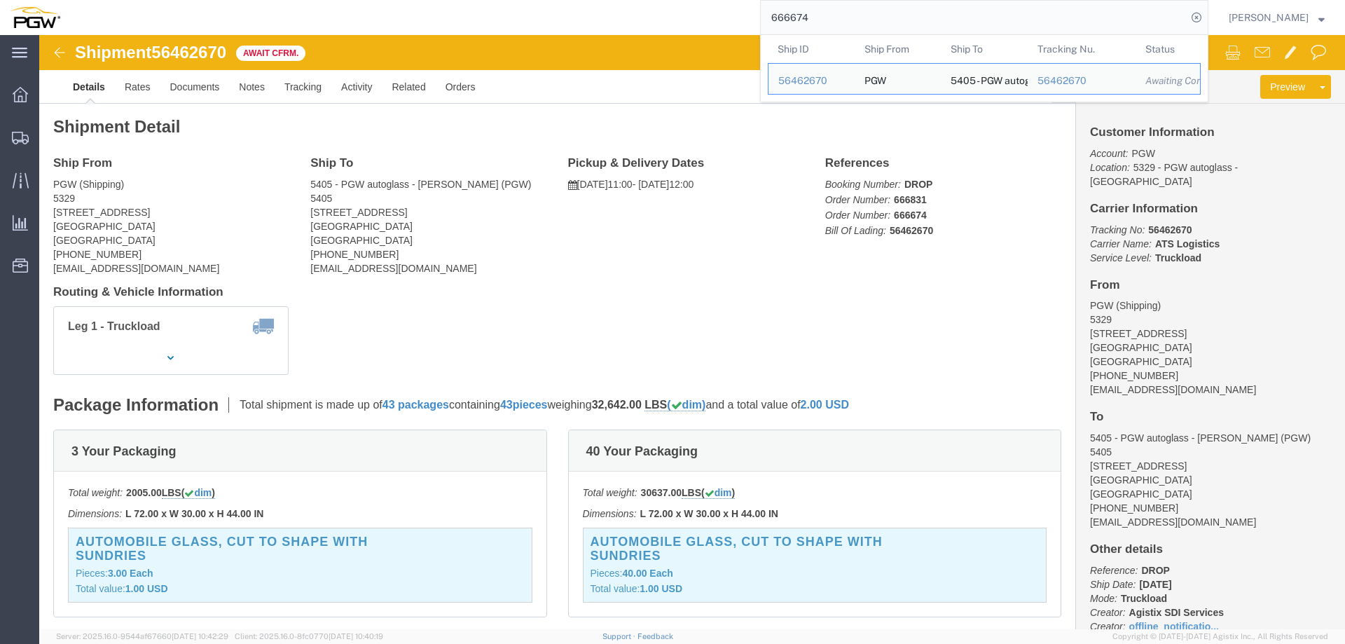
paste input "560"
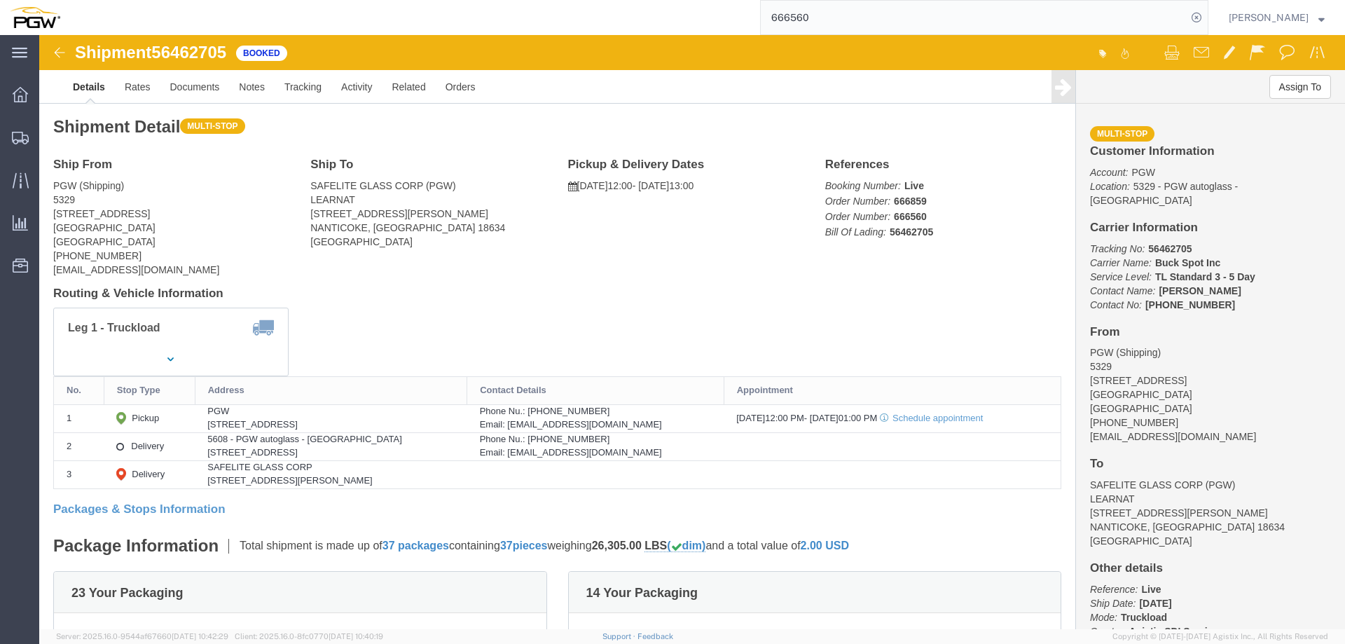
click at [836, 20] on input "666560" at bounding box center [974, 18] width 426 height 34
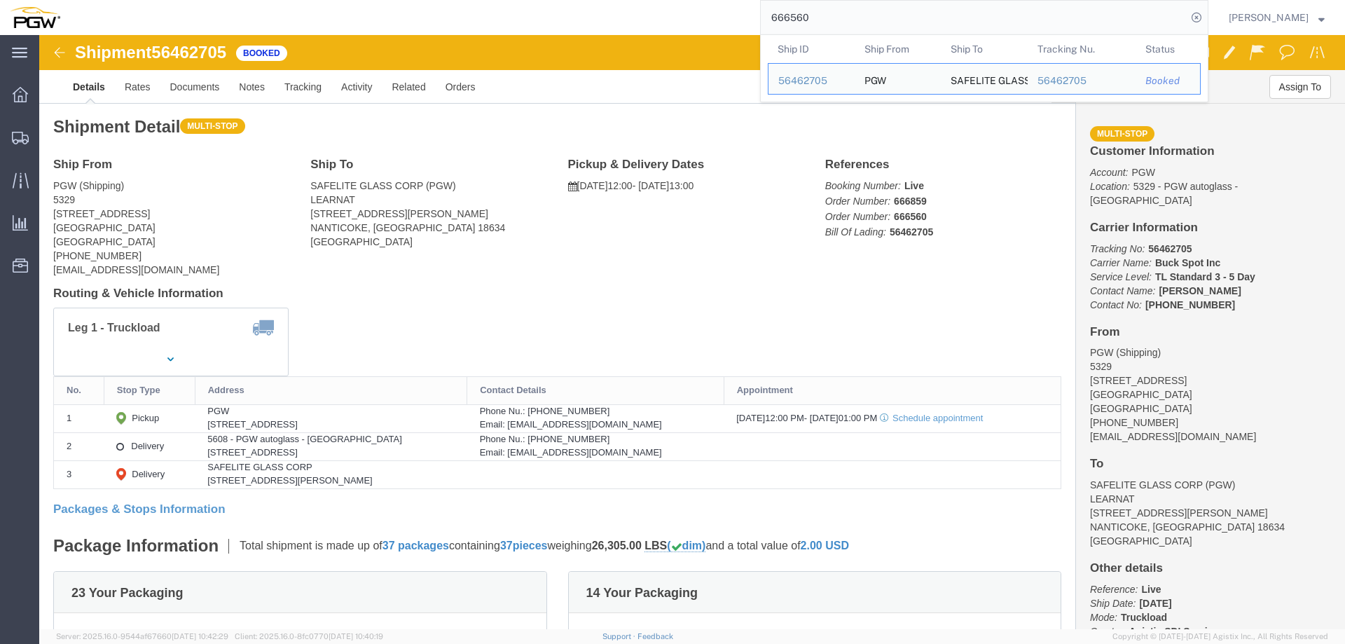
click at [836, 20] on input "666560" at bounding box center [974, 18] width 426 height 34
paste input "842"
type input "666842"
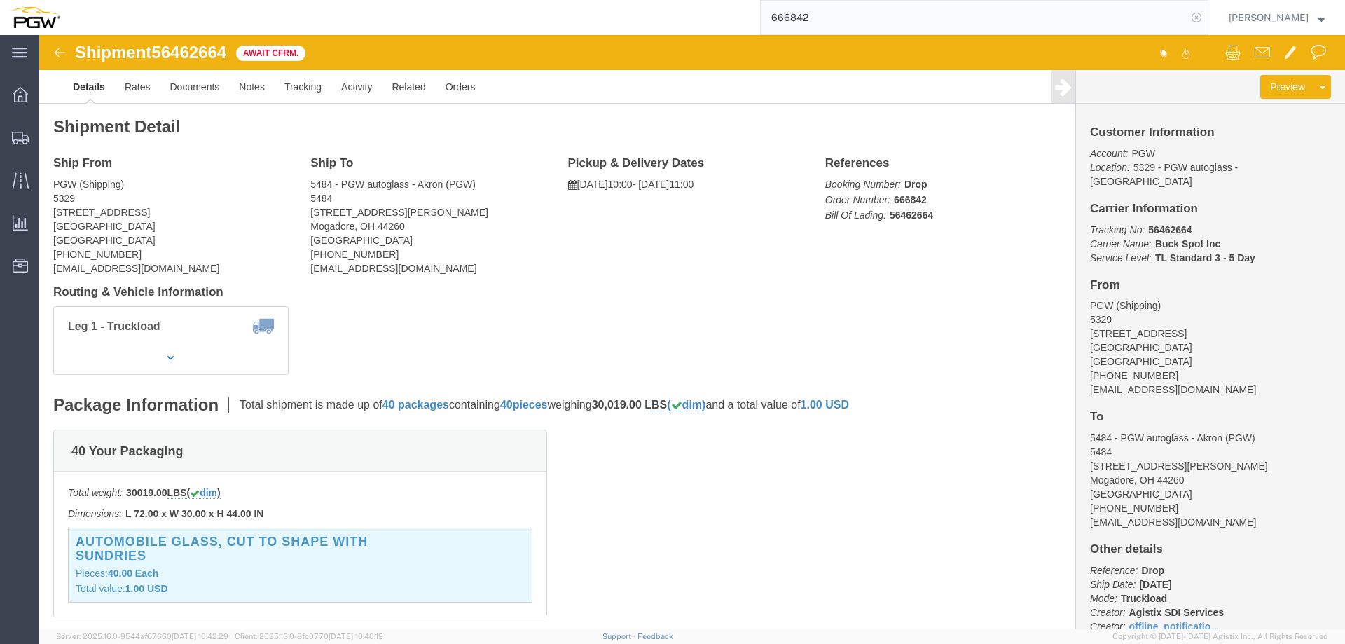
click at [1206, 18] on icon at bounding box center [1197, 18] width 20 height 20
click at [0, 0] on span "Location Appointment" at bounding box center [0, 0] width 0 height 0
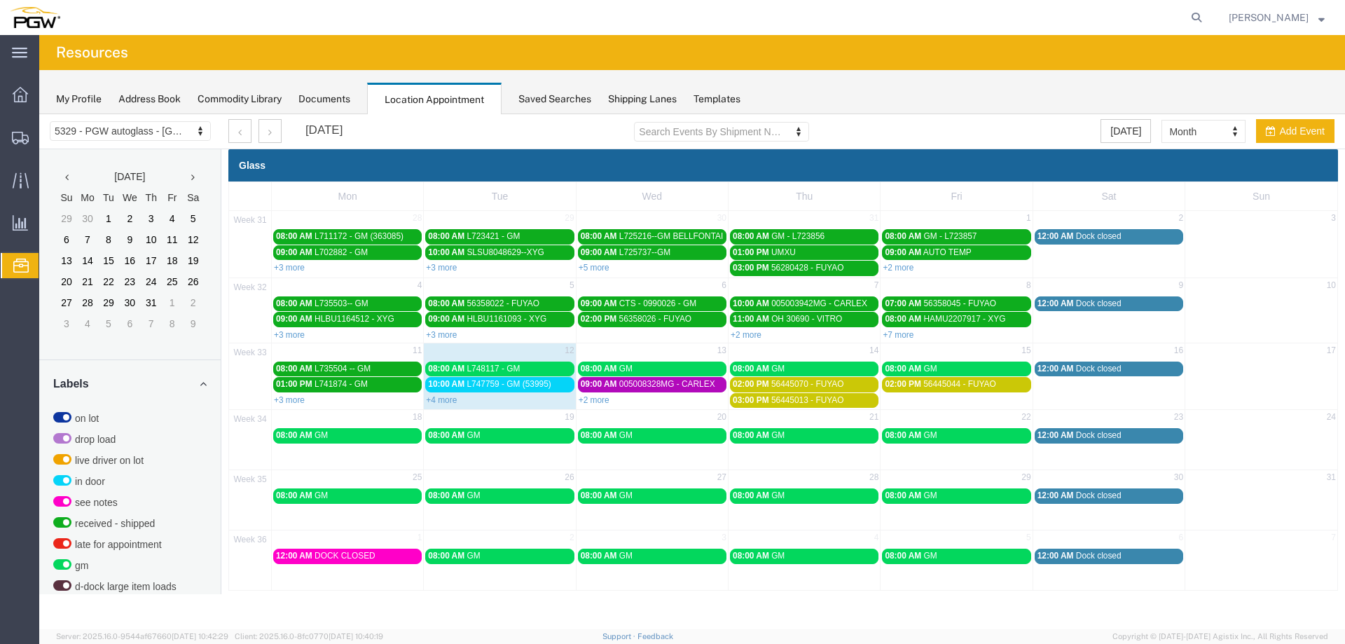
click at [509, 364] on span "L748117 - GM" at bounding box center [493, 369] width 53 height 10
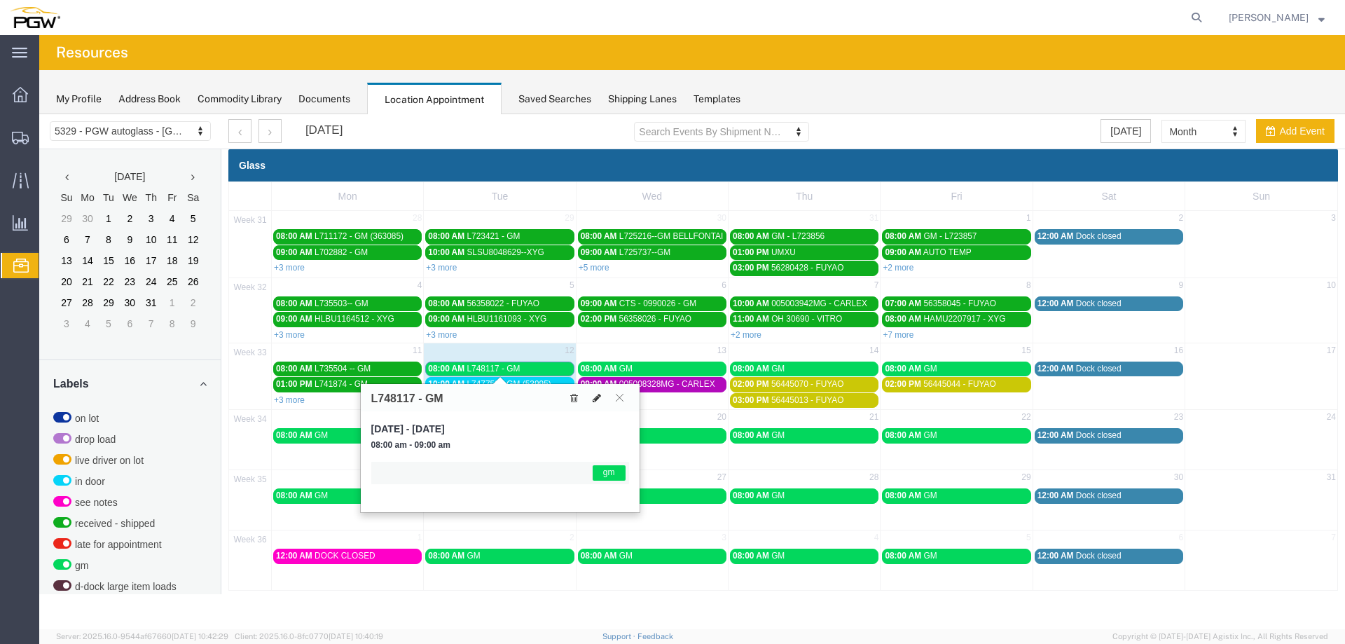
click at [598, 401] on icon at bounding box center [597, 398] width 8 height 10
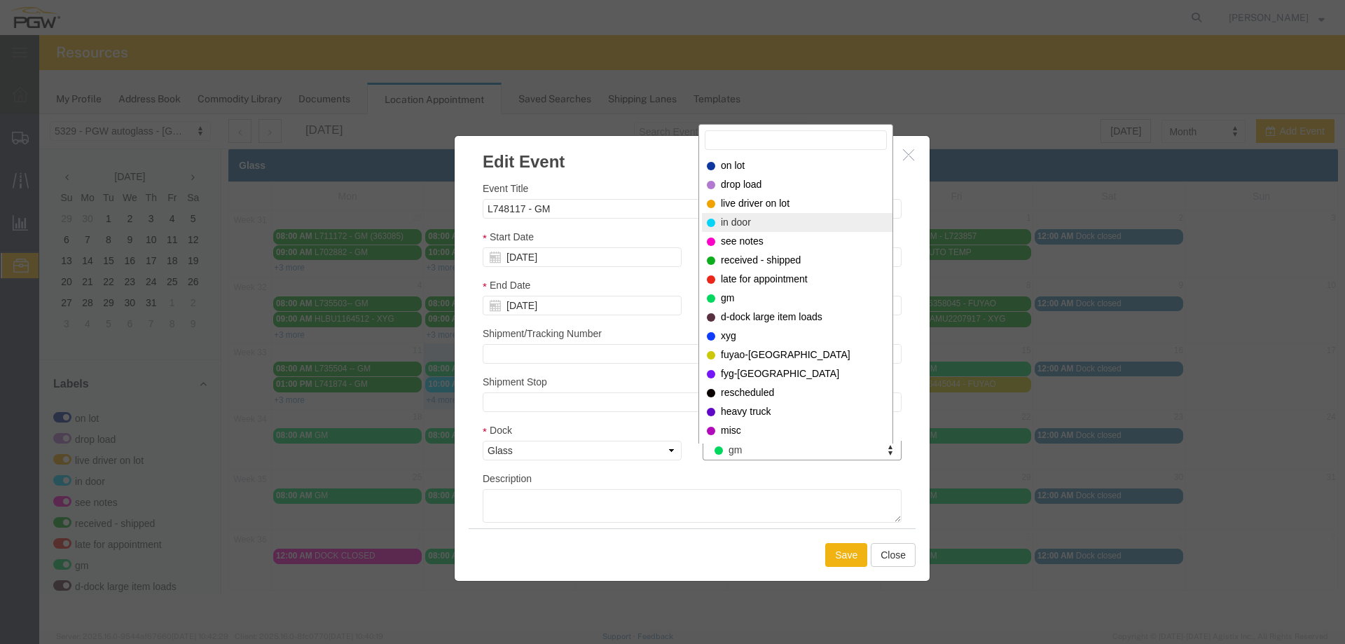
select select "220"
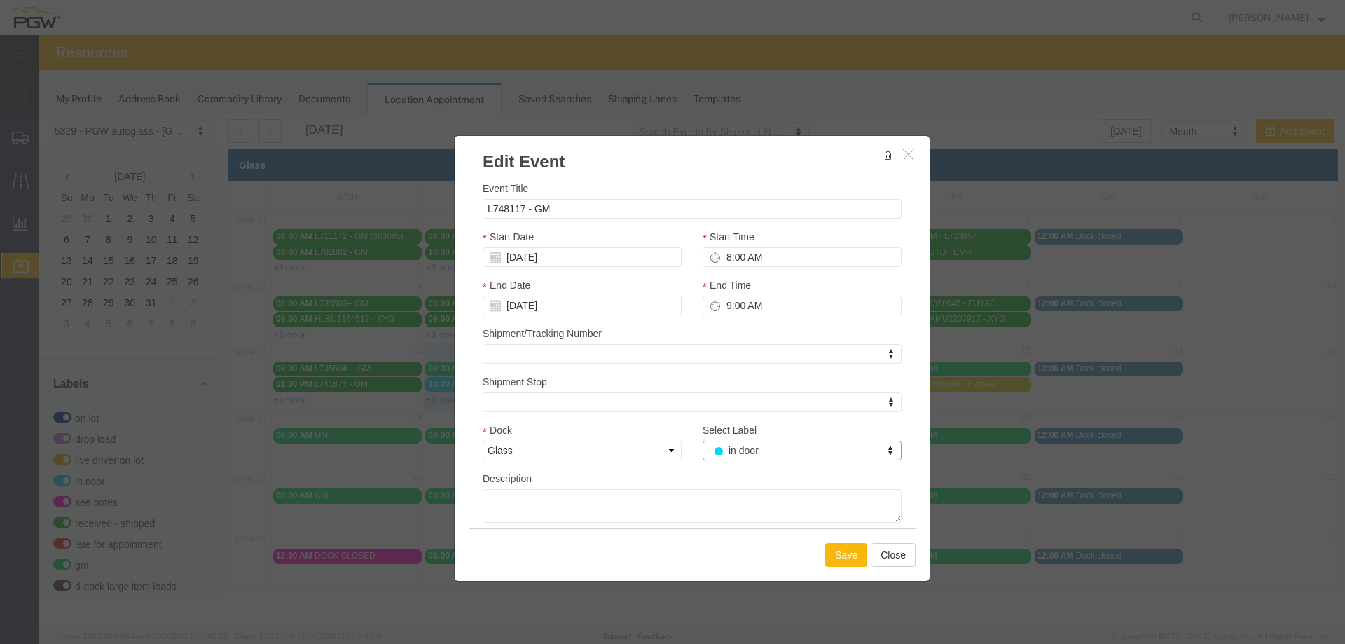
click at [839, 555] on button "Save" at bounding box center [846, 555] width 42 height 24
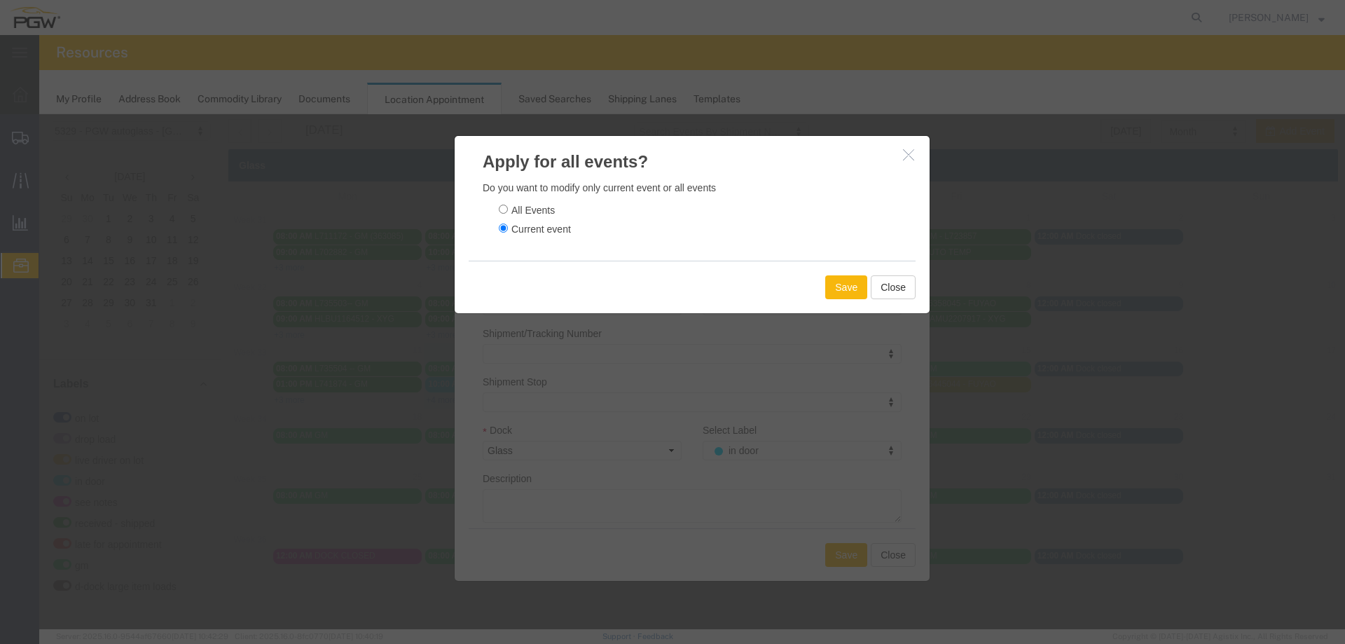
click at [834, 292] on button "Save" at bounding box center [846, 287] width 42 height 24
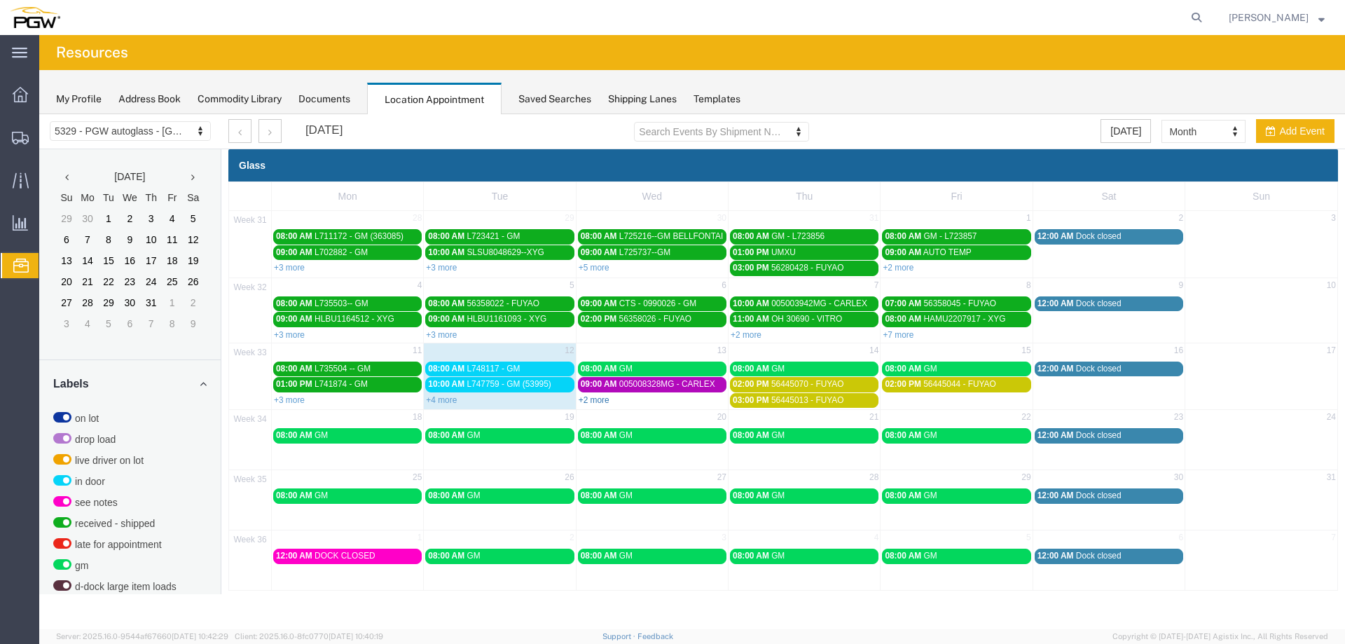
click at [603, 402] on link "+2 more" at bounding box center [594, 400] width 31 height 10
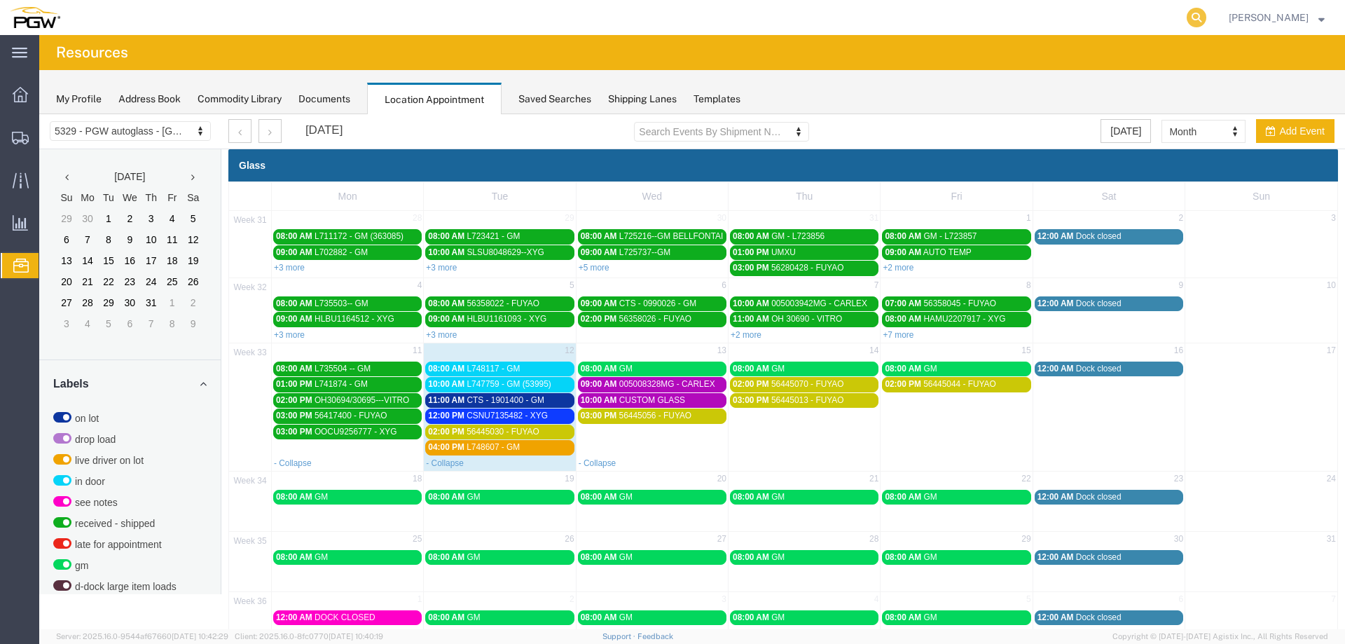
click at [1198, 20] on icon at bounding box center [1197, 18] width 20 height 20
click at [1132, 26] on input "search" at bounding box center [974, 18] width 426 height 34
drag, startPoint x: 665, startPoint y: 367, endPoint x: 698, endPoint y: 364, distance: 33.1
click at [665, 367] on div "08:00 AM GM" at bounding box center [652, 369] width 143 height 11
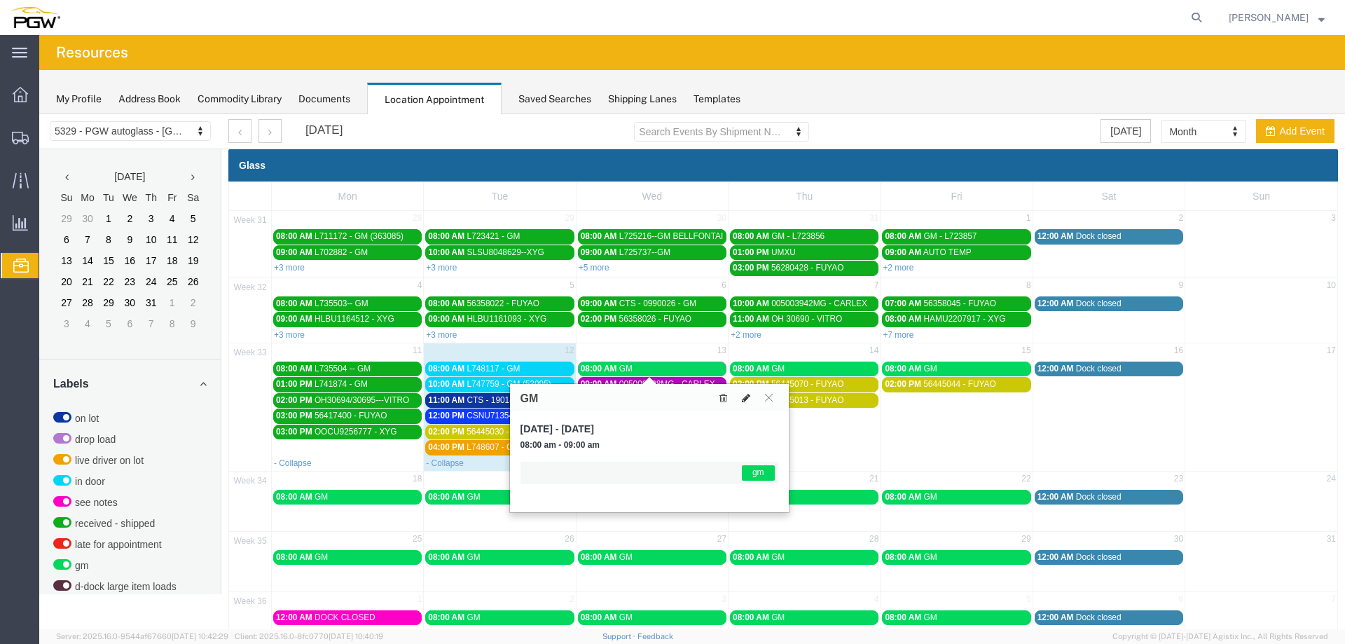
click at [750, 397] on button at bounding box center [746, 397] width 20 height 15
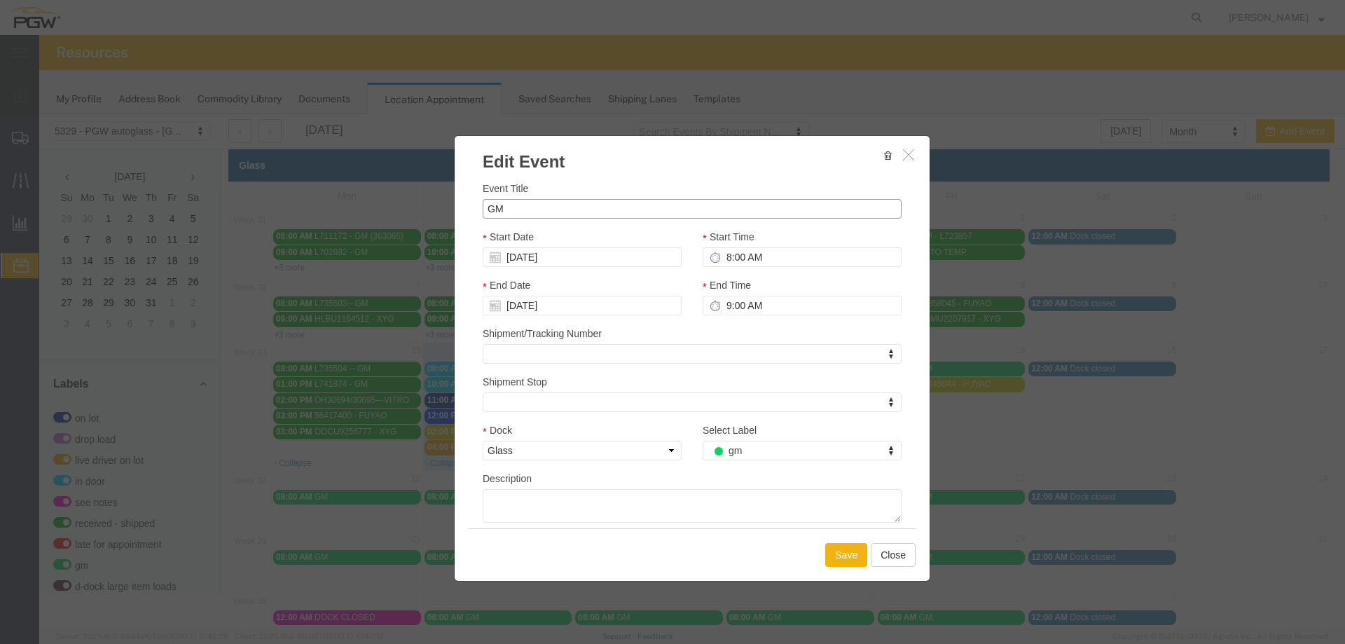
click at [483, 207] on input "GM" at bounding box center [692, 209] width 419 height 20
paste input "L748606"
type input "L748606 - GM"
click at [825, 551] on button "Save" at bounding box center [846, 555] width 42 height 24
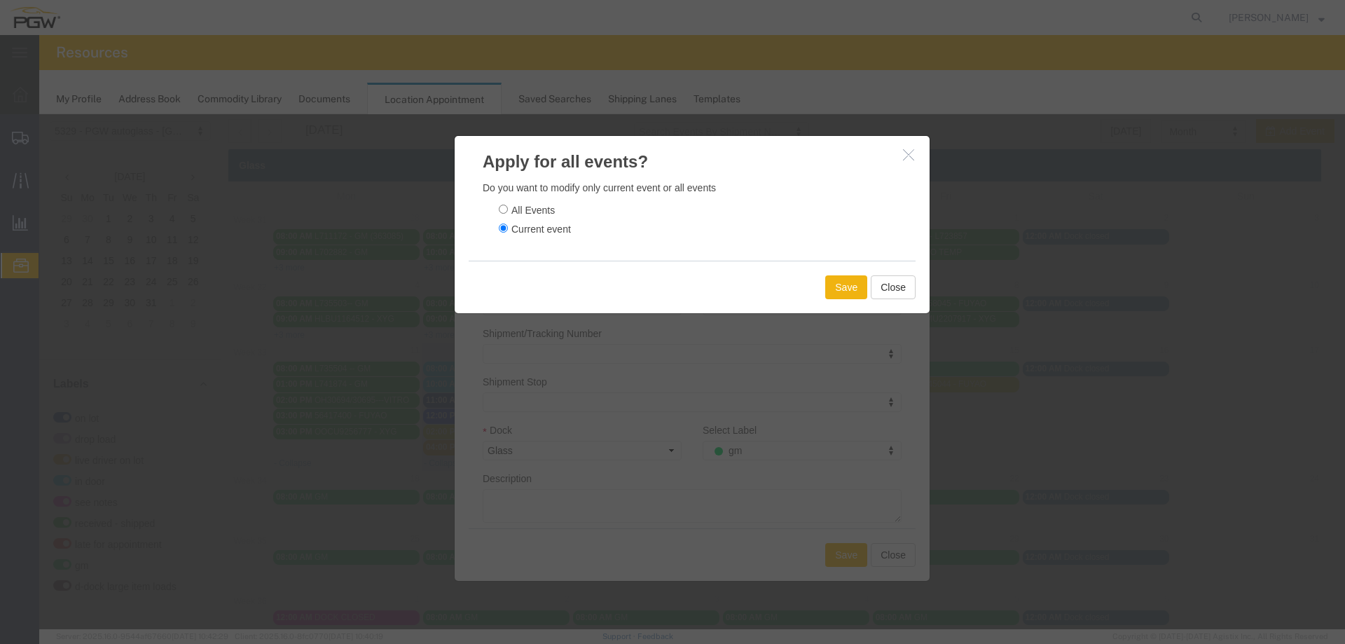
click at [811, 282] on div "Save Close" at bounding box center [692, 287] width 447 height 53
click at [818, 283] on div "Save Close" at bounding box center [692, 287] width 447 height 53
click at [829, 283] on button "Save" at bounding box center [846, 287] width 42 height 24
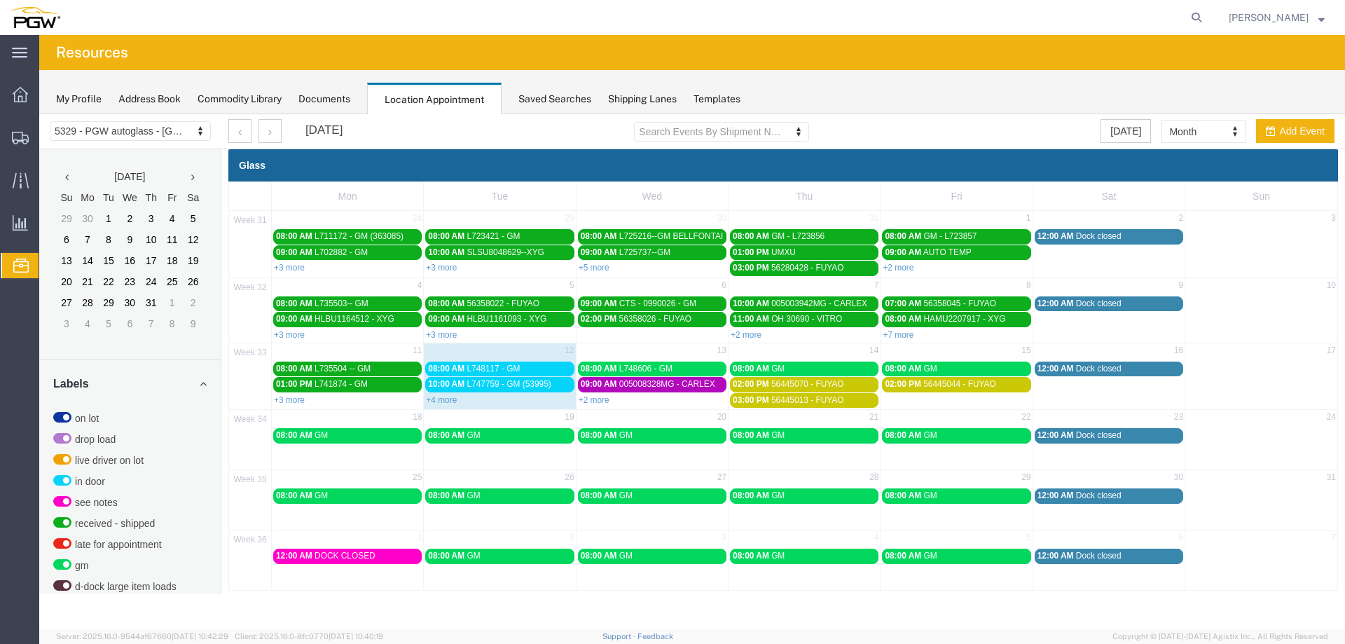
click at [776, 373] on div "08:00 AM GM" at bounding box center [804, 369] width 143 height 11
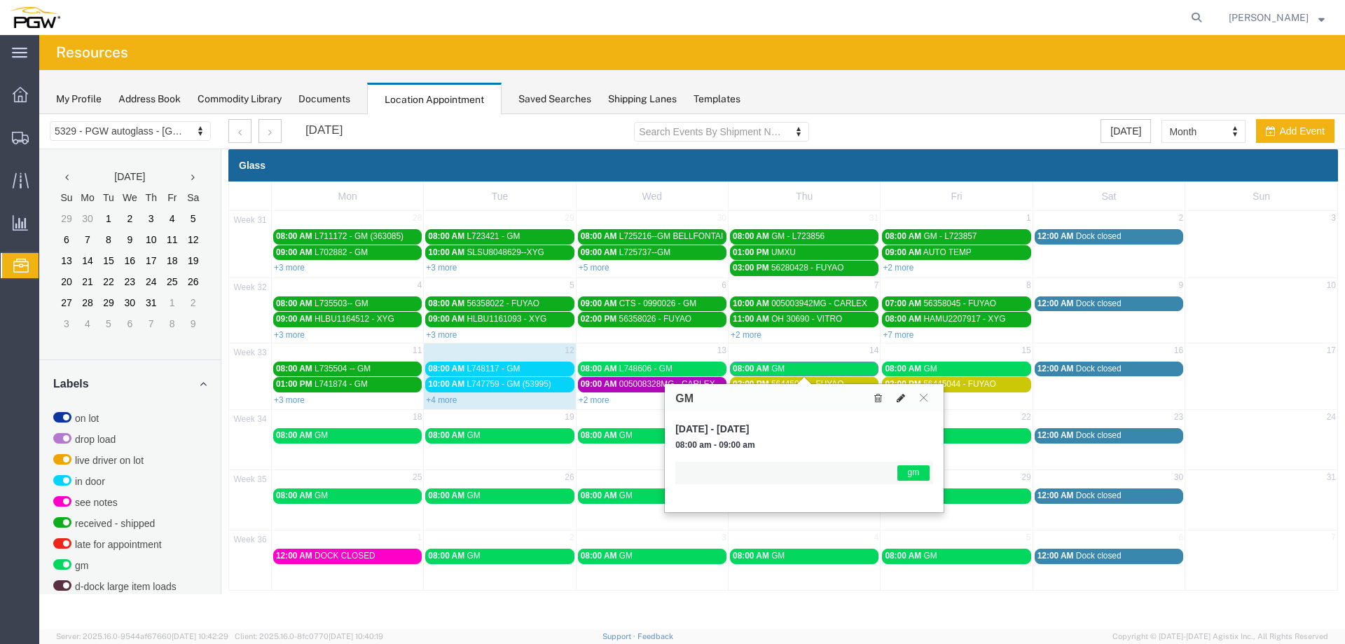
click at [905, 398] on icon at bounding box center [901, 398] width 8 height 10
select select "1"
select select "340"
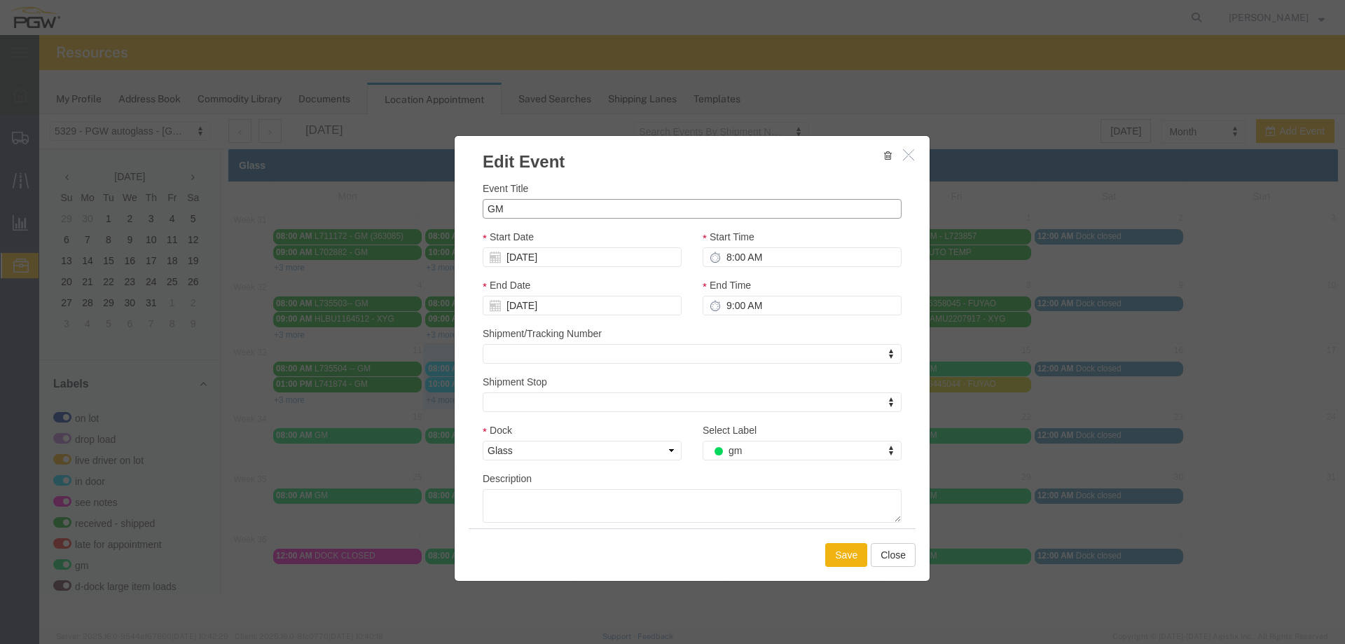
click at [486, 213] on input "GM" at bounding box center [692, 209] width 419 height 20
paste input "L748608"
type input "L748608 - GM"
click at [833, 560] on button "Save" at bounding box center [846, 555] width 42 height 24
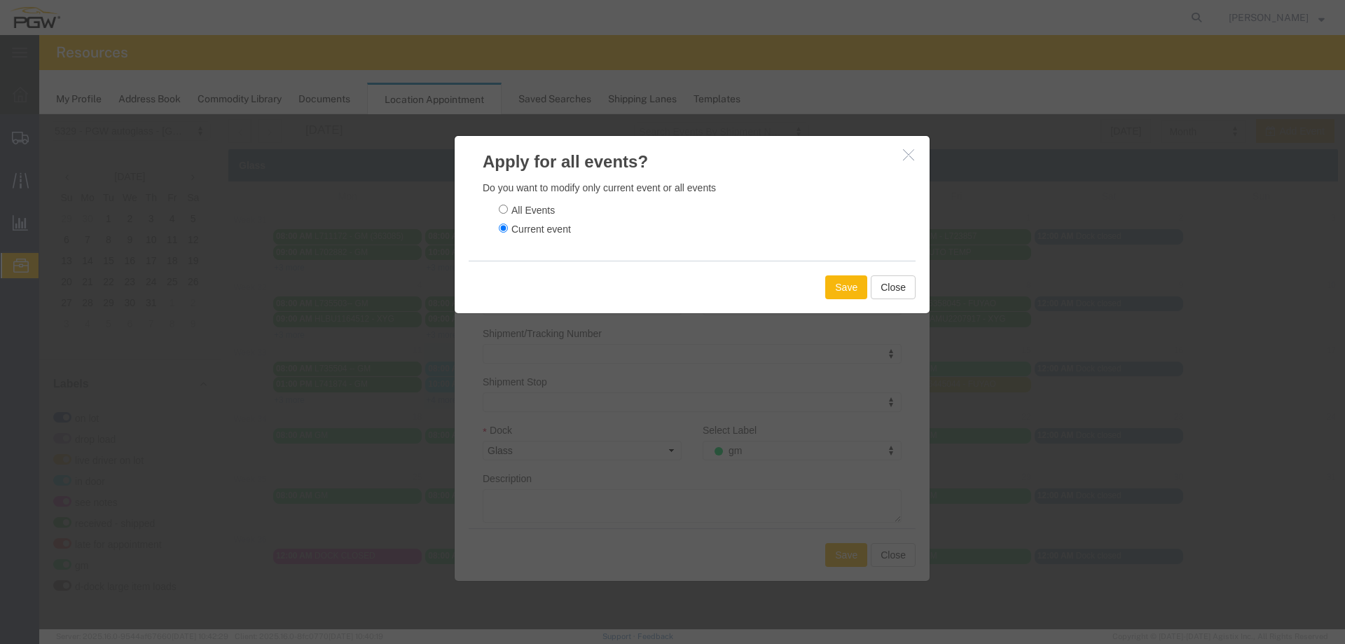
click at [843, 284] on button "Save" at bounding box center [846, 287] width 42 height 24
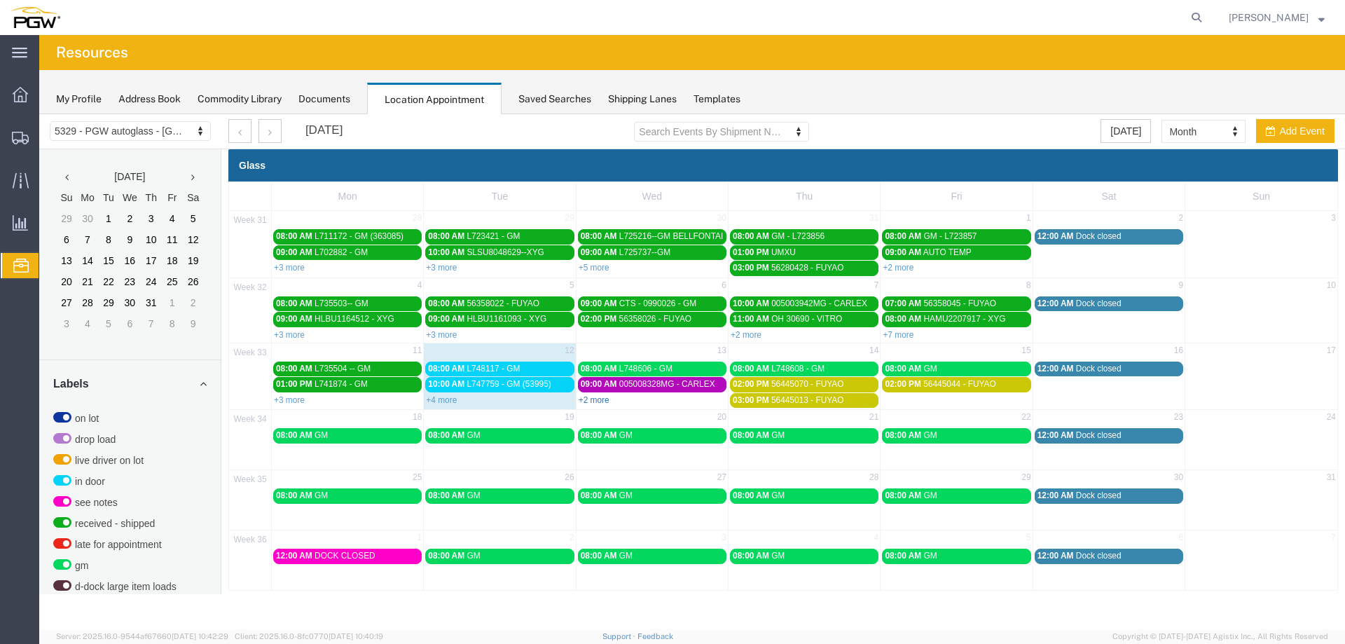
click at [597, 403] on link "+2 more" at bounding box center [594, 400] width 31 height 10
